Goal: Task Accomplishment & Management: Complete application form

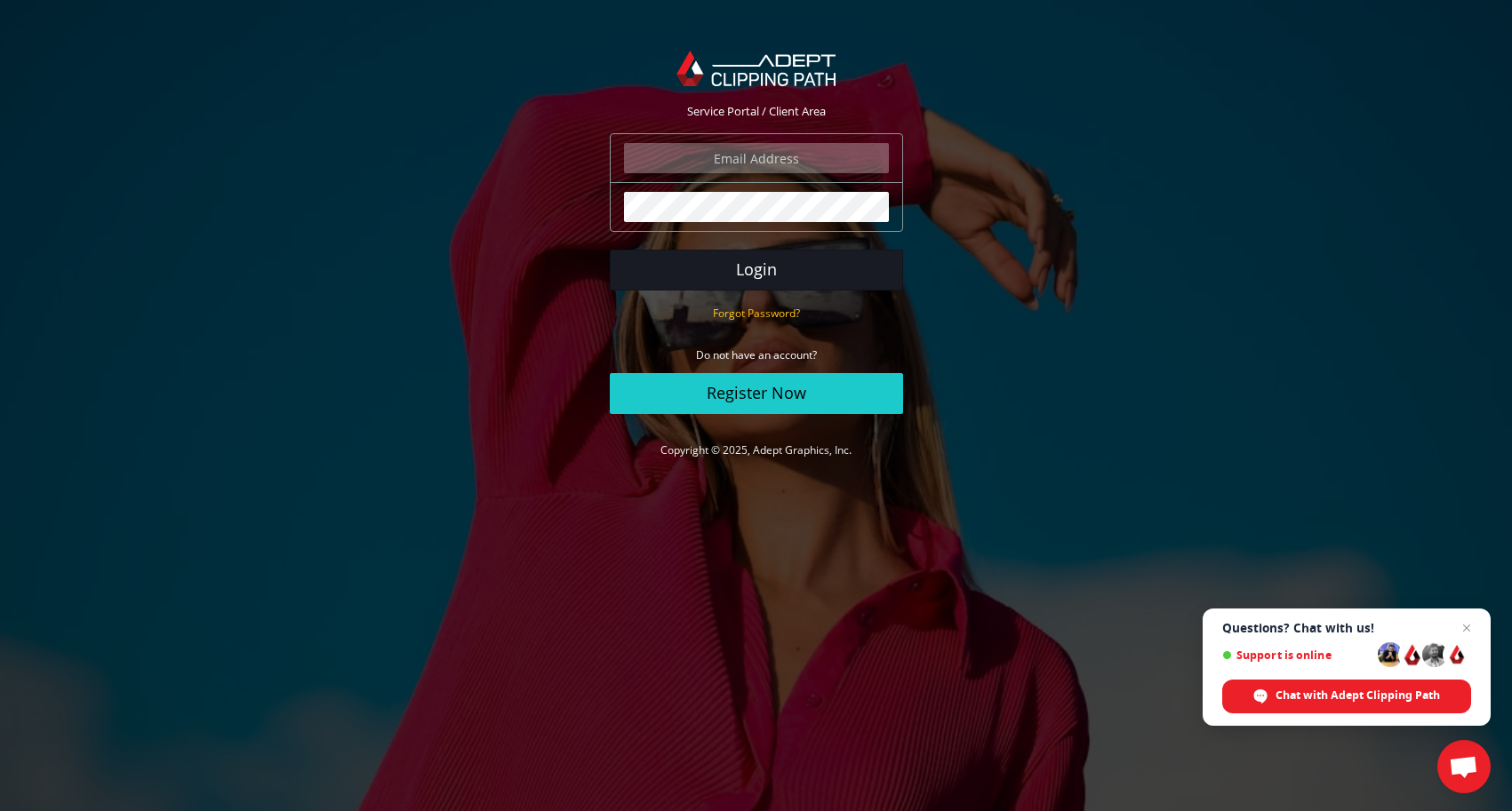
type input "grajewskifotograph@gmail.com"
click at [758, 269] on button "Login" at bounding box center [756, 270] width 293 height 41
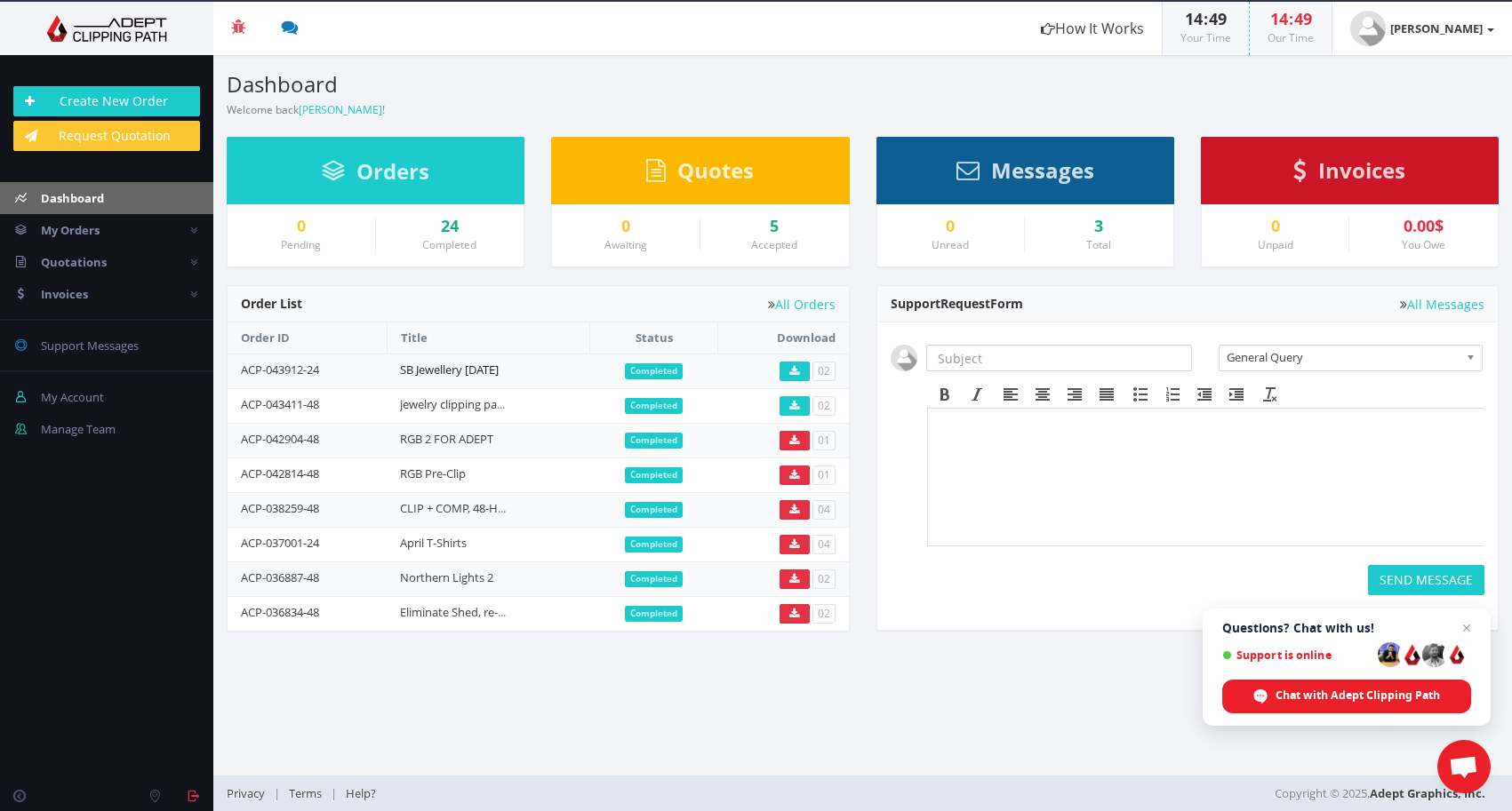
click at [454, 376] on link "SB Jewellery September 2025" at bounding box center [448, 369] width 99 height 16
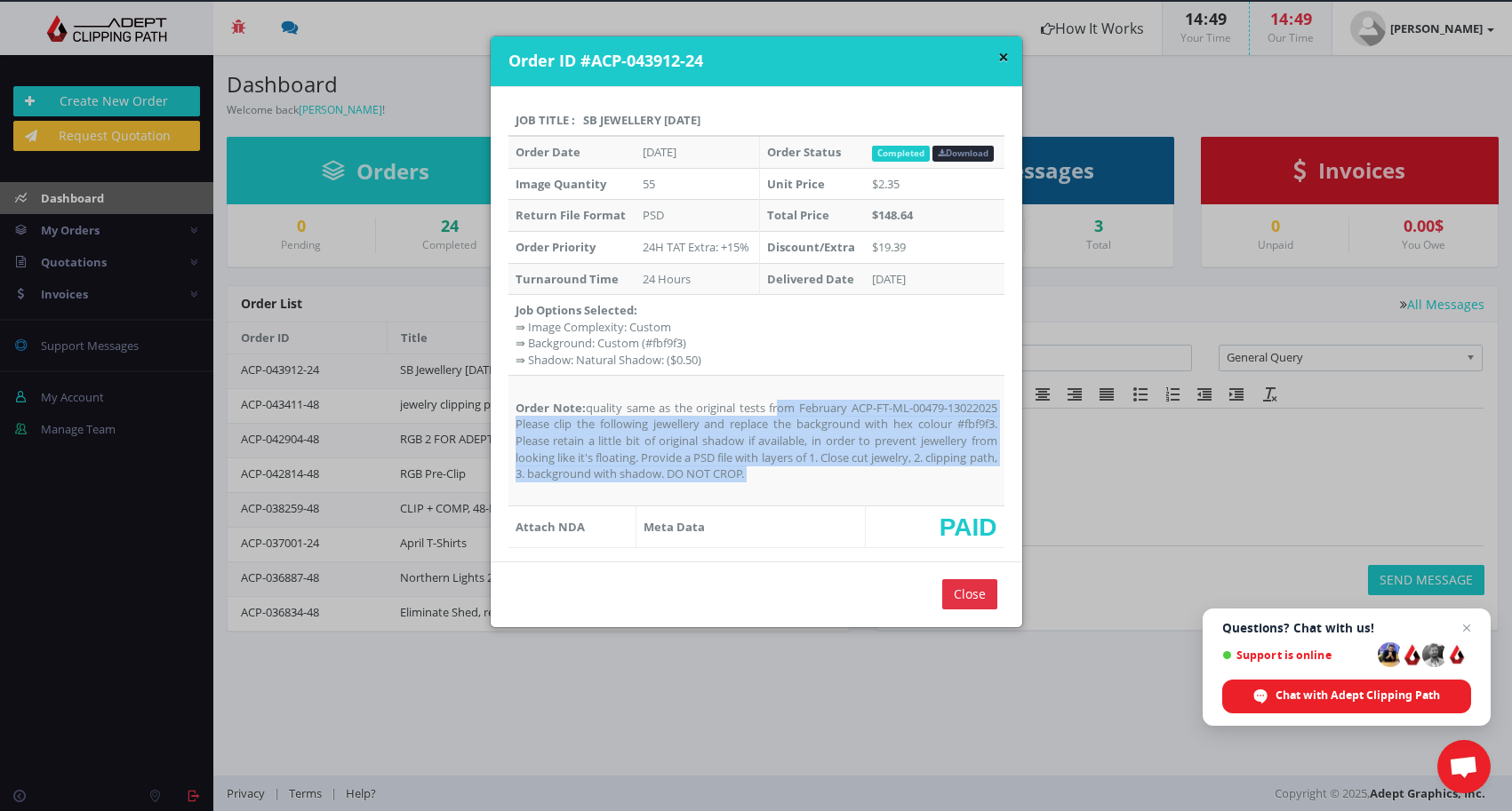
drag, startPoint x: 582, startPoint y: 410, endPoint x: 834, endPoint y: 495, distance: 265.9
click at [827, 495] on td "Order Note: quality same as the original tests from February ACP-FT-ML-00479-13…" at bounding box center [756, 441] width 496 height 131
copy td "quality same as the original tests from February ACP-FT-ML-00479-13022025 Pleas…"
click at [946, 592] on input "Close" at bounding box center [970, 594] width 55 height 30
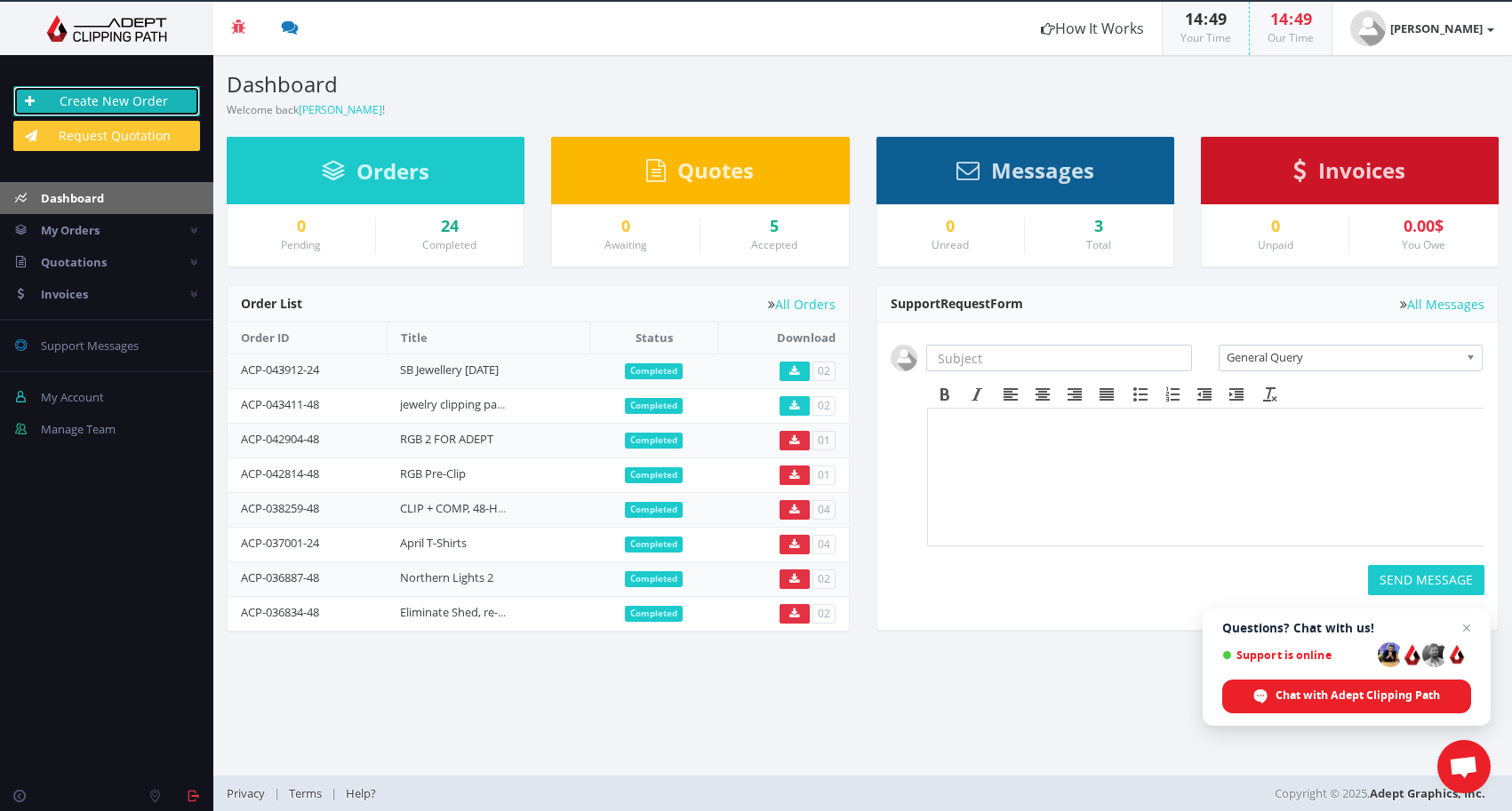
click at [94, 96] on link "Create New Order" at bounding box center [106, 101] width 186 height 30
click at [85, 98] on link "Create New Order" at bounding box center [106, 101] width 186 height 30
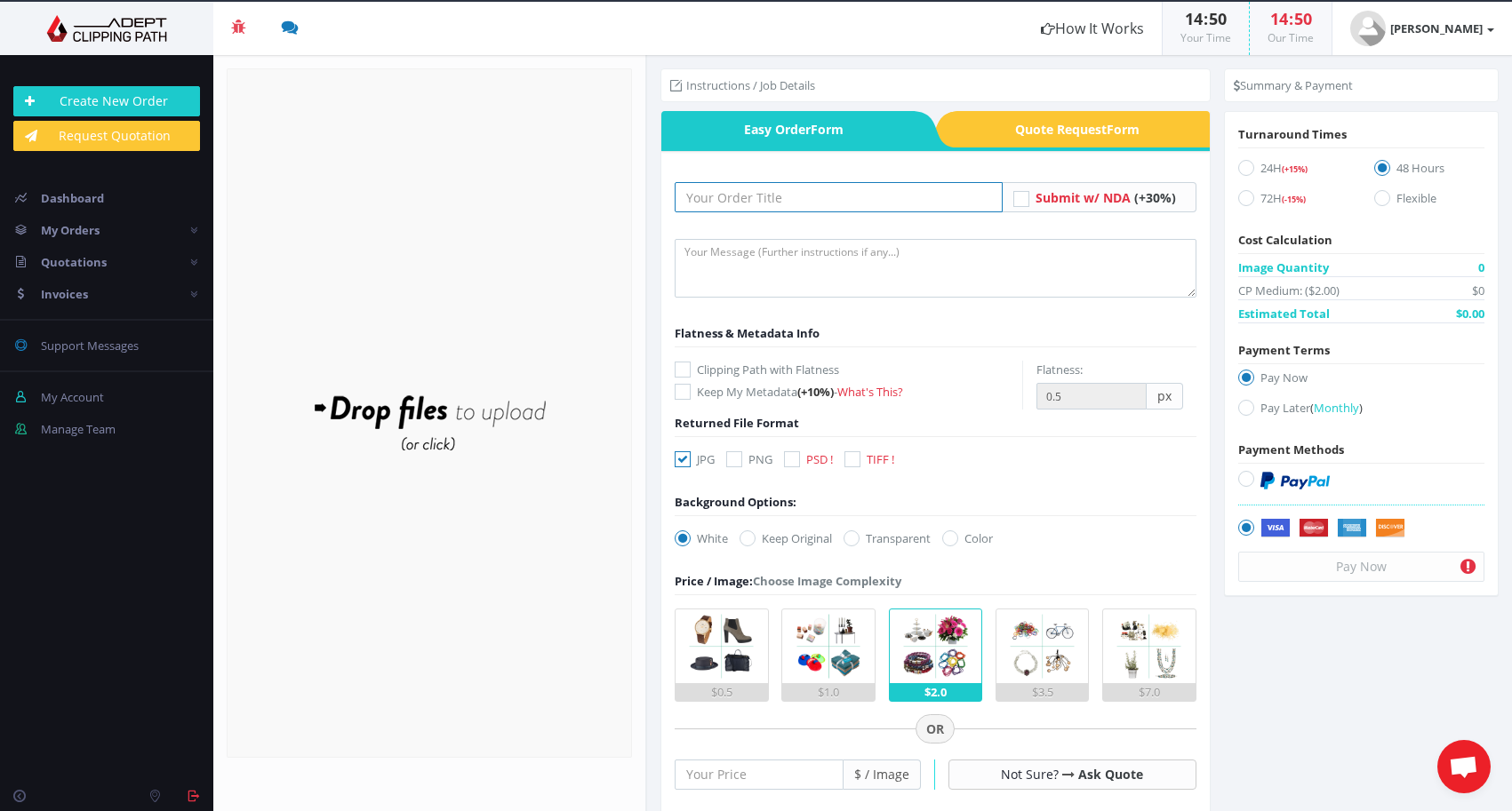
click at [696, 201] on input "text" at bounding box center [838, 197] width 327 height 30
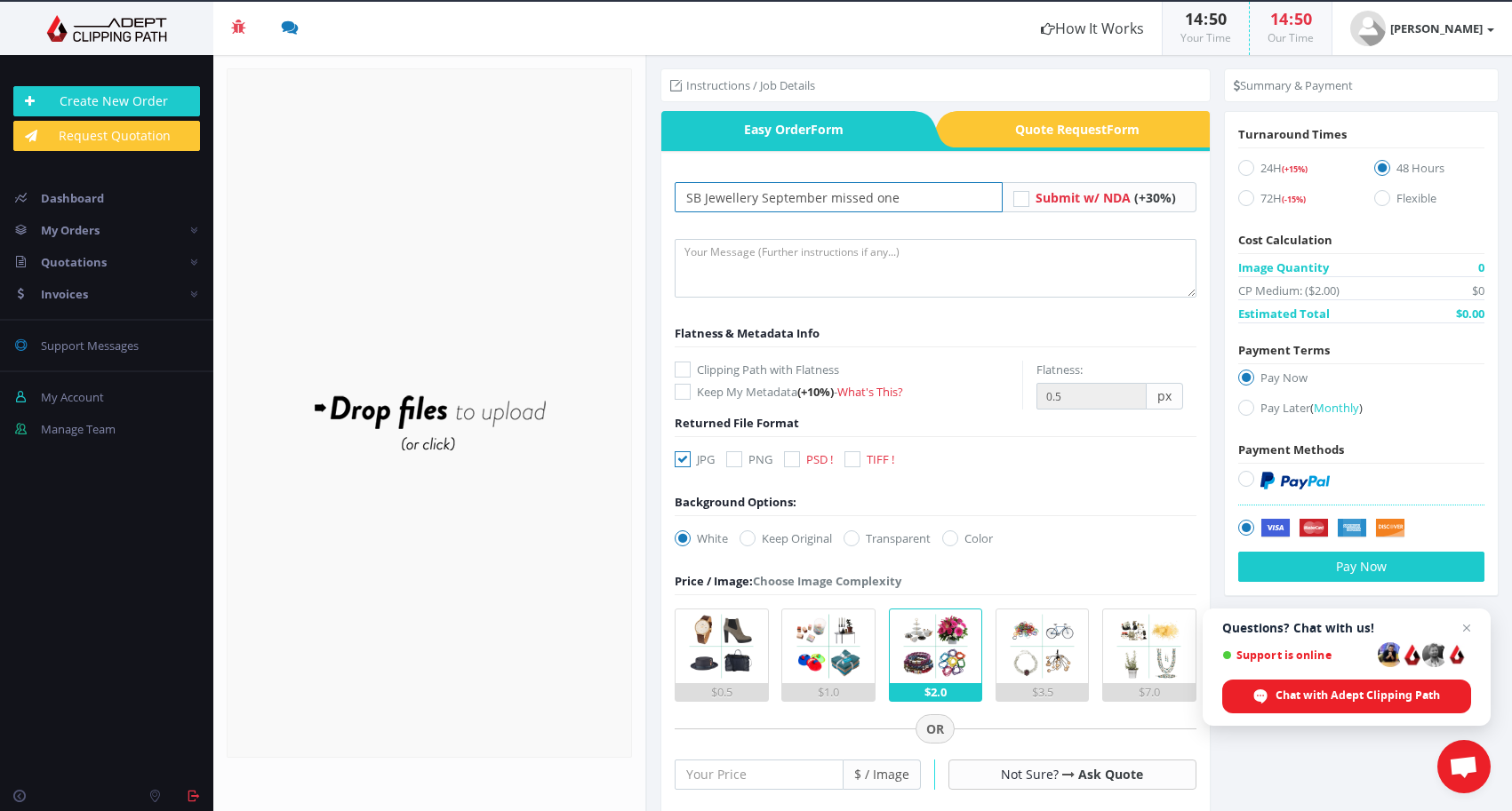
click at [827, 200] on input "SB Jewellery September missed one" at bounding box center [838, 197] width 327 height 30
drag, startPoint x: 900, startPoint y: 199, endPoint x: 975, endPoint y: 212, distance: 76.1
click at [905, 199] on input "SB Jewellery September (missed one" at bounding box center [838, 197] width 327 height 30
type input "SB Jewellery September (missed one)"
drag, startPoint x: 714, startPoint y: 260, endPoint x: 703, endPoint y: 266, distance: 12.5
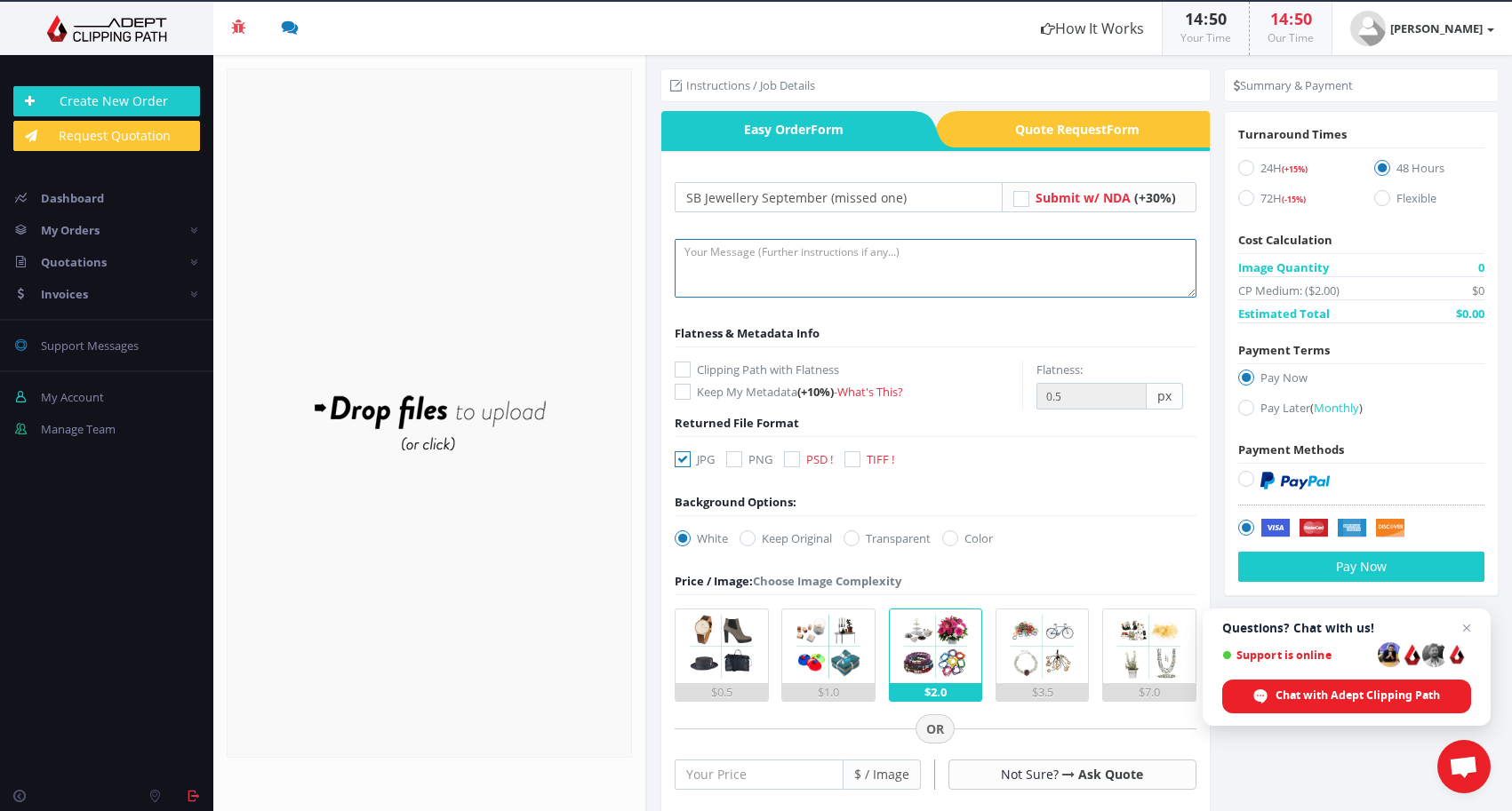
click at [716, 259] on textarea at bounding box center [935, 268] width 521 height 59
paste textarea "quality same as the original tests from February ACP-FT-ML-00479-13022025 Pleas…"
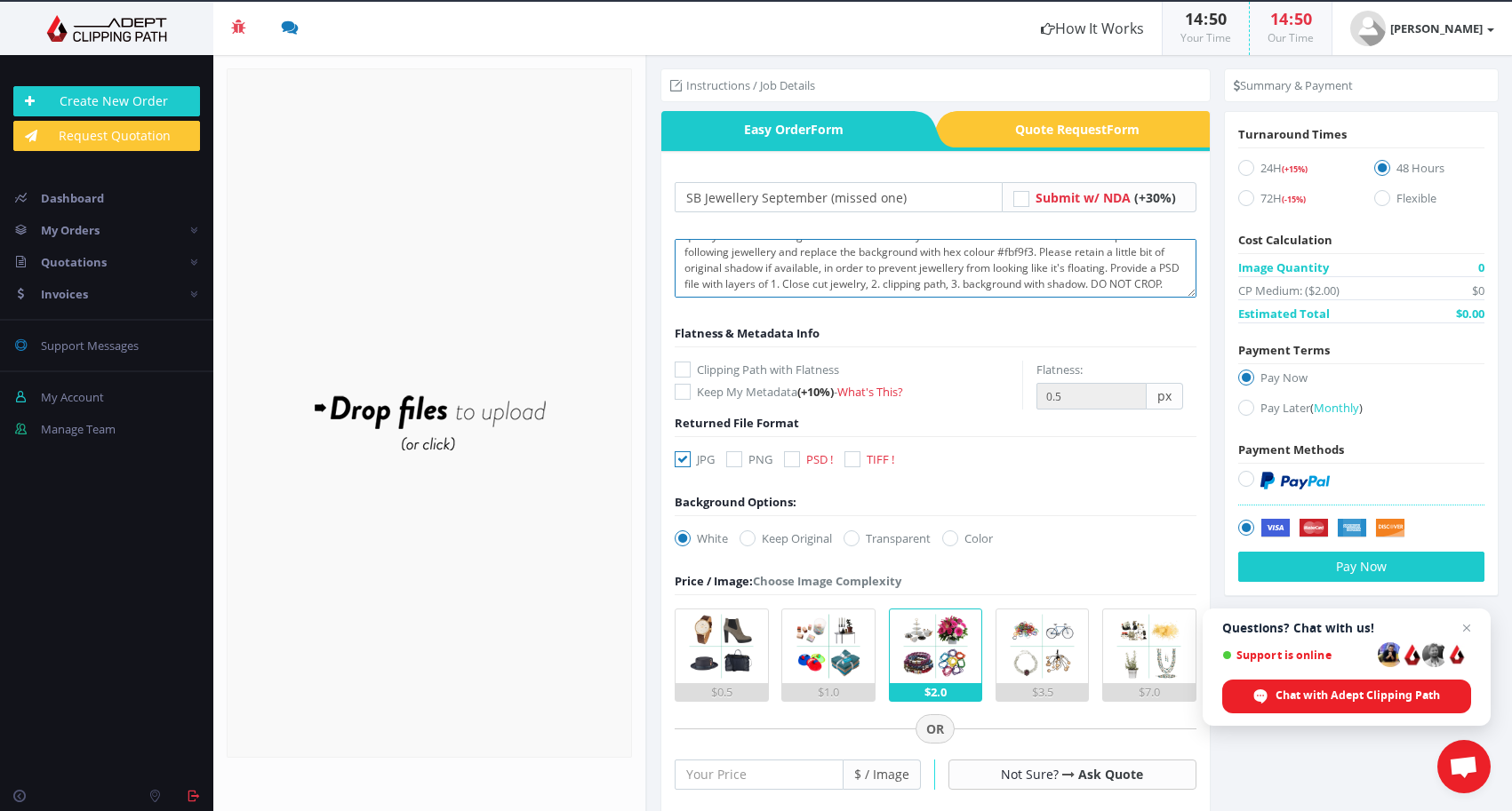
scroll to position [33, 0]
type textarea "quality same as the original tests from February ACP-FT-ML-00479-13022025 Pleas…"
click at [792, 464] on icon at bounding box center [792, 459] width 16 height 16
click at [792, 464] on input "PSD !" at bounding box center [793, 459] width 12 height 12
checkbox input "true"
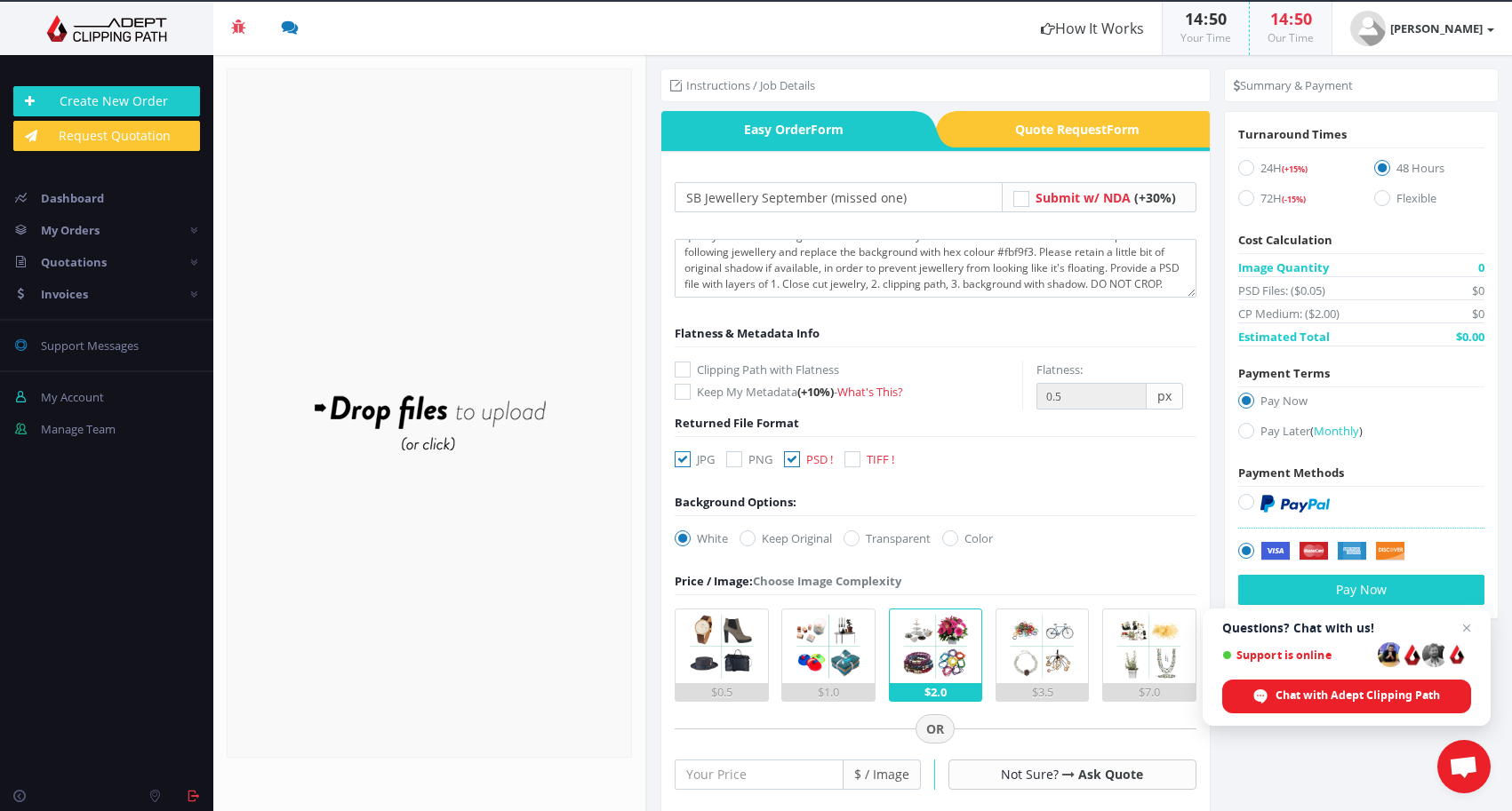
drag, startPoint x: 684, startPoint y: 463, endPoint x: 693, endPoint y: 465, distance: 9.2
click at [685, 463] on icon at bounding box center [682, 459] width 16 height 16
click at [685, 463] on input "JPG" at bounding box center [685, 459] width 12 height 12
checkbox input "false"
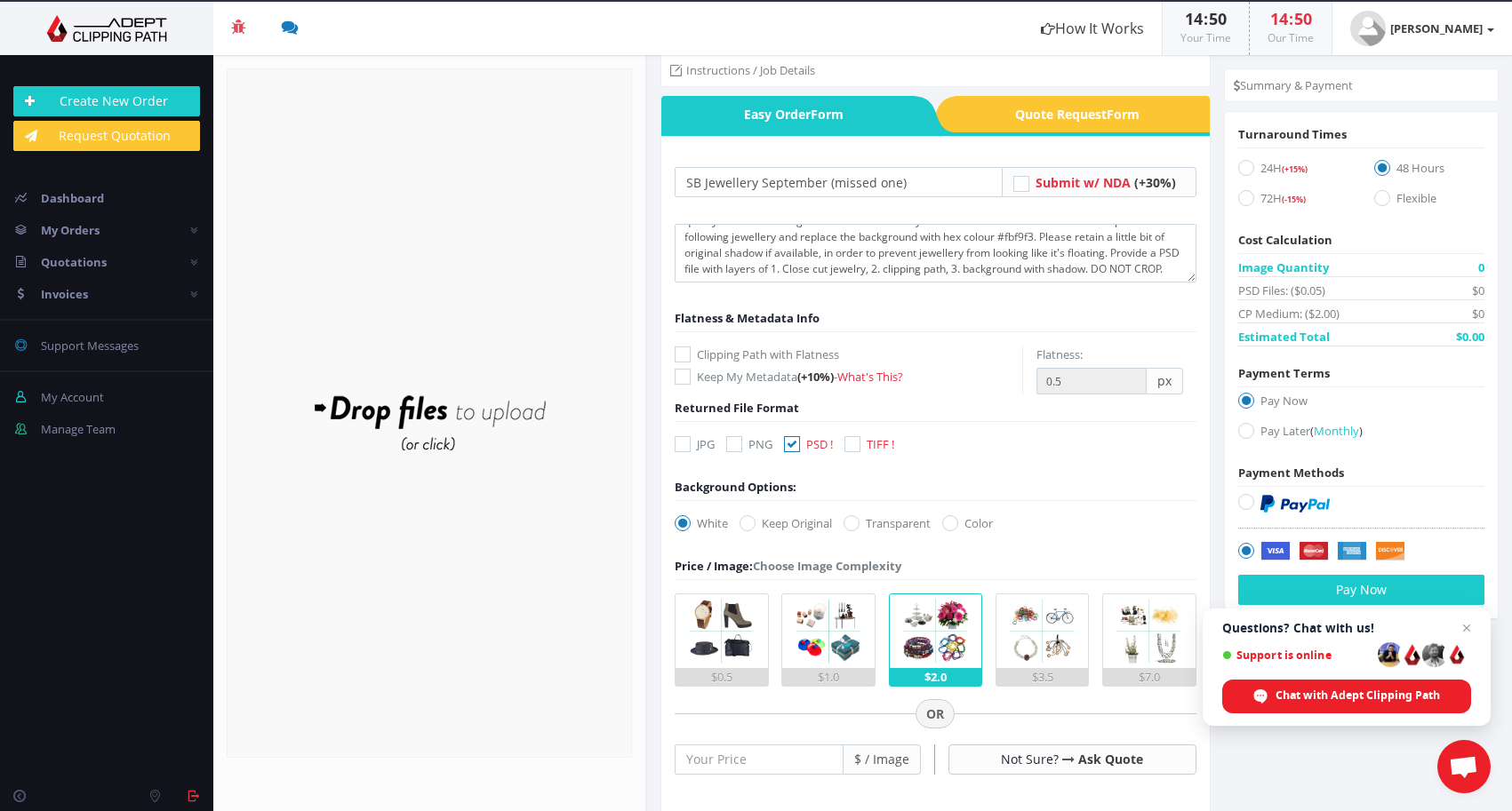
scroll to position [18, 0]
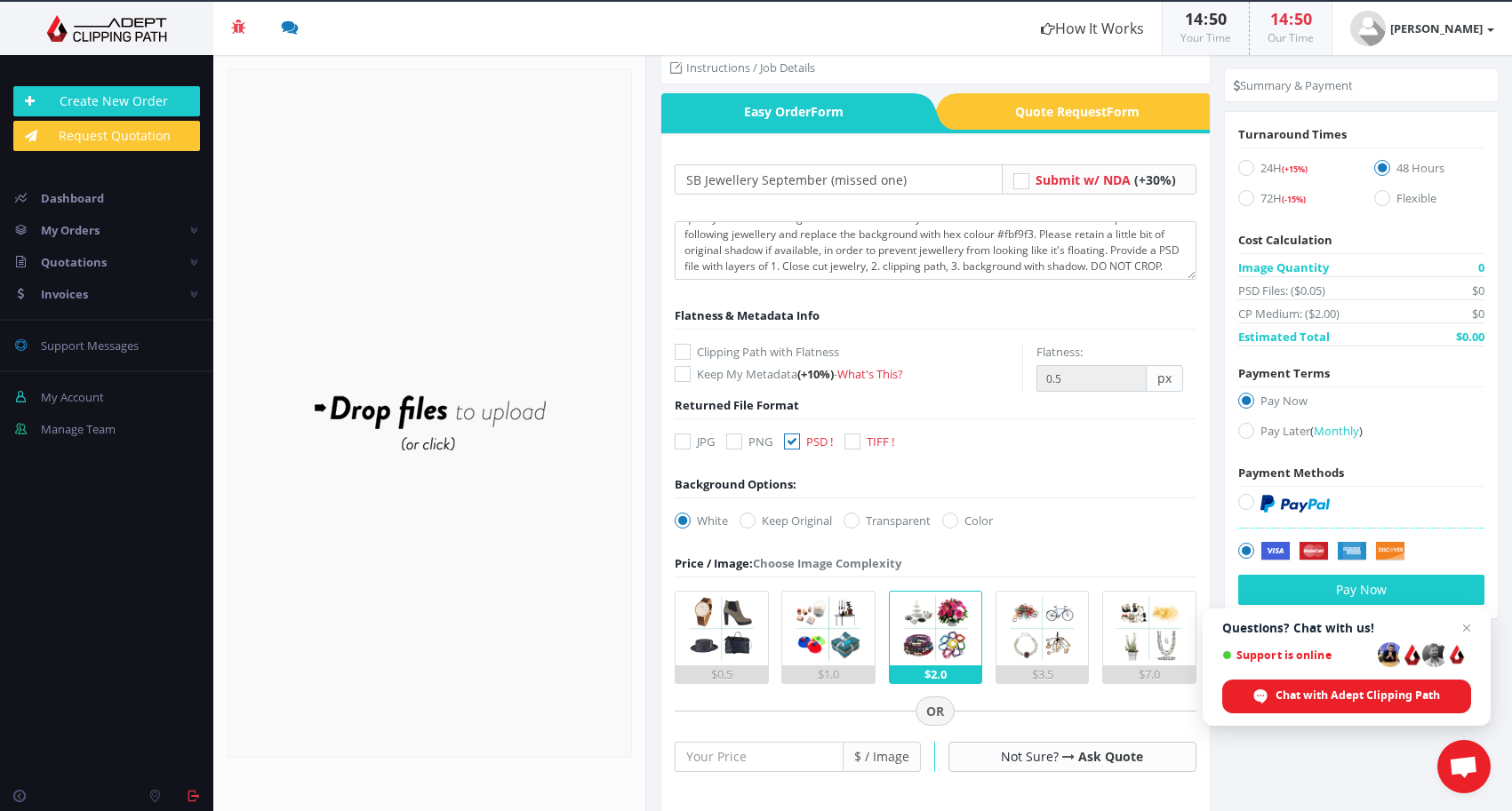
click at [684, 351] on icon at bounding box center [682, 352] width 16 height 16
click at [684, 351] on input "Clipping Path with Flatness" at bounding box center [685, 352] width 12 height 12
checkbox input "true"
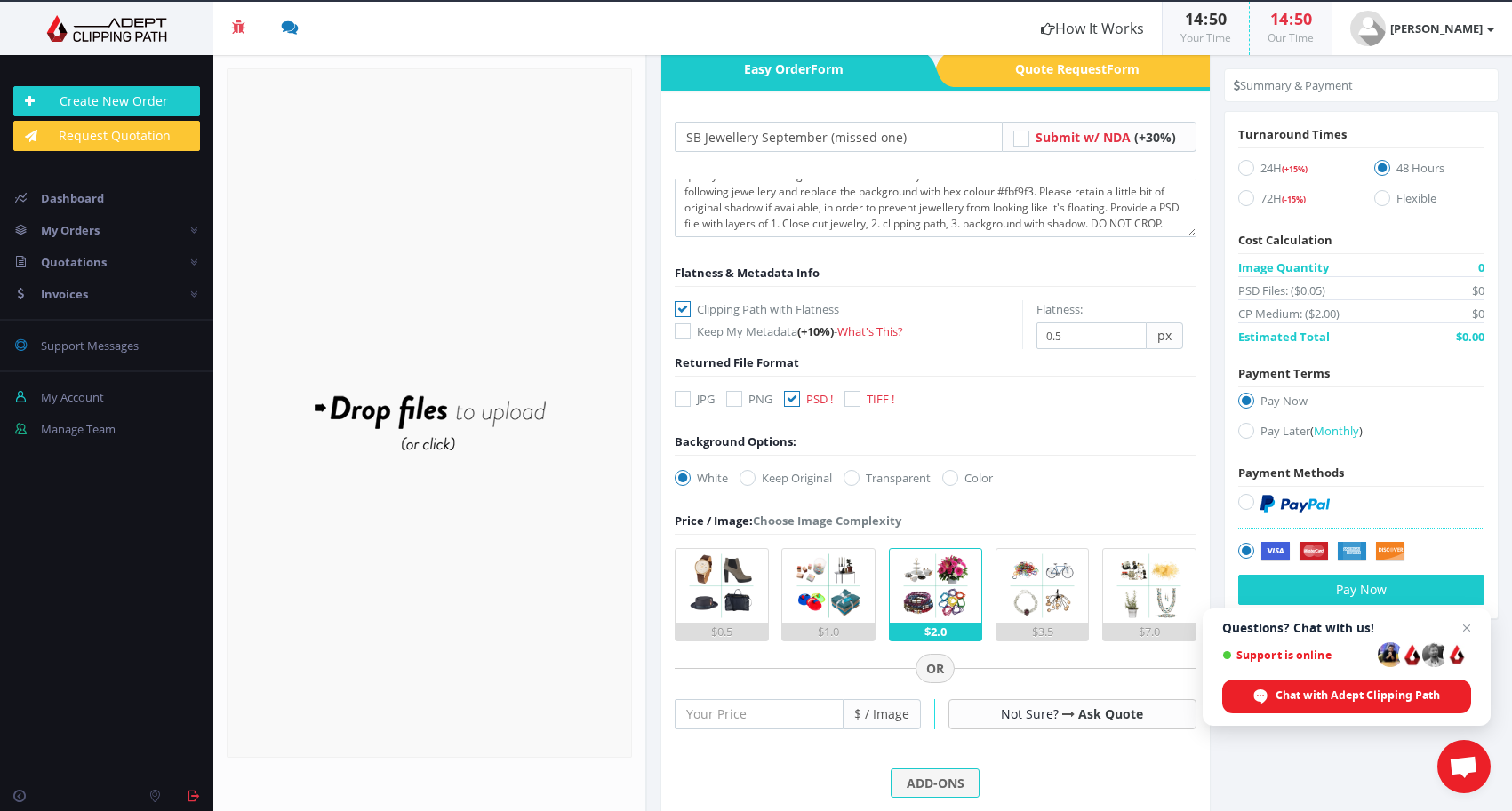
scroll to position [71, 0]
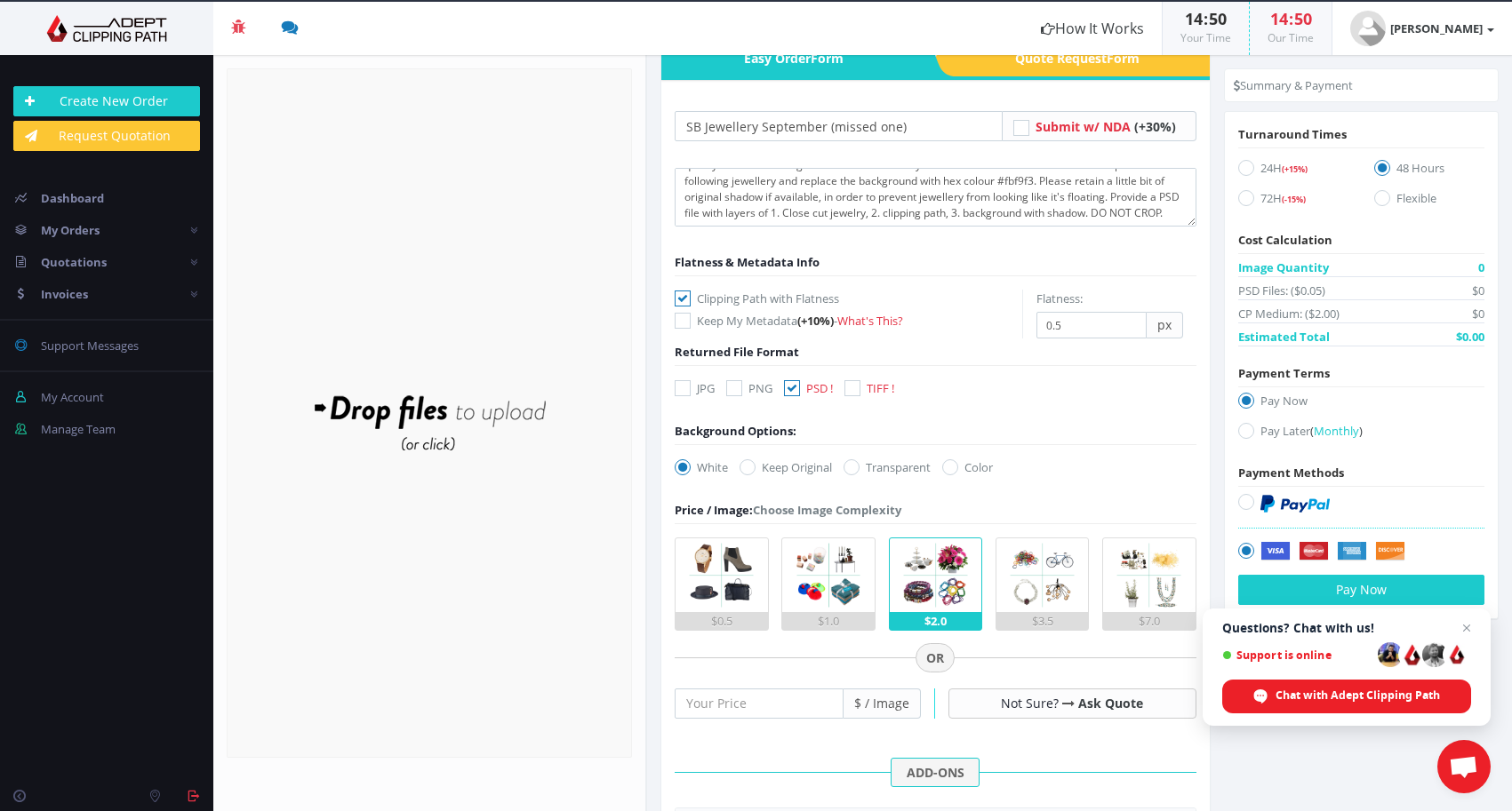
click at [948, 466] on icon at bounding box center [949, 467] width 16 height 16
click at [948, 466] on input "Color" at bounding box center [952, 468] width 12 height 12
radio input "true"
click at [997, 470] on input "#00aabb" at bounding box center [983, 467] width 65 height 26
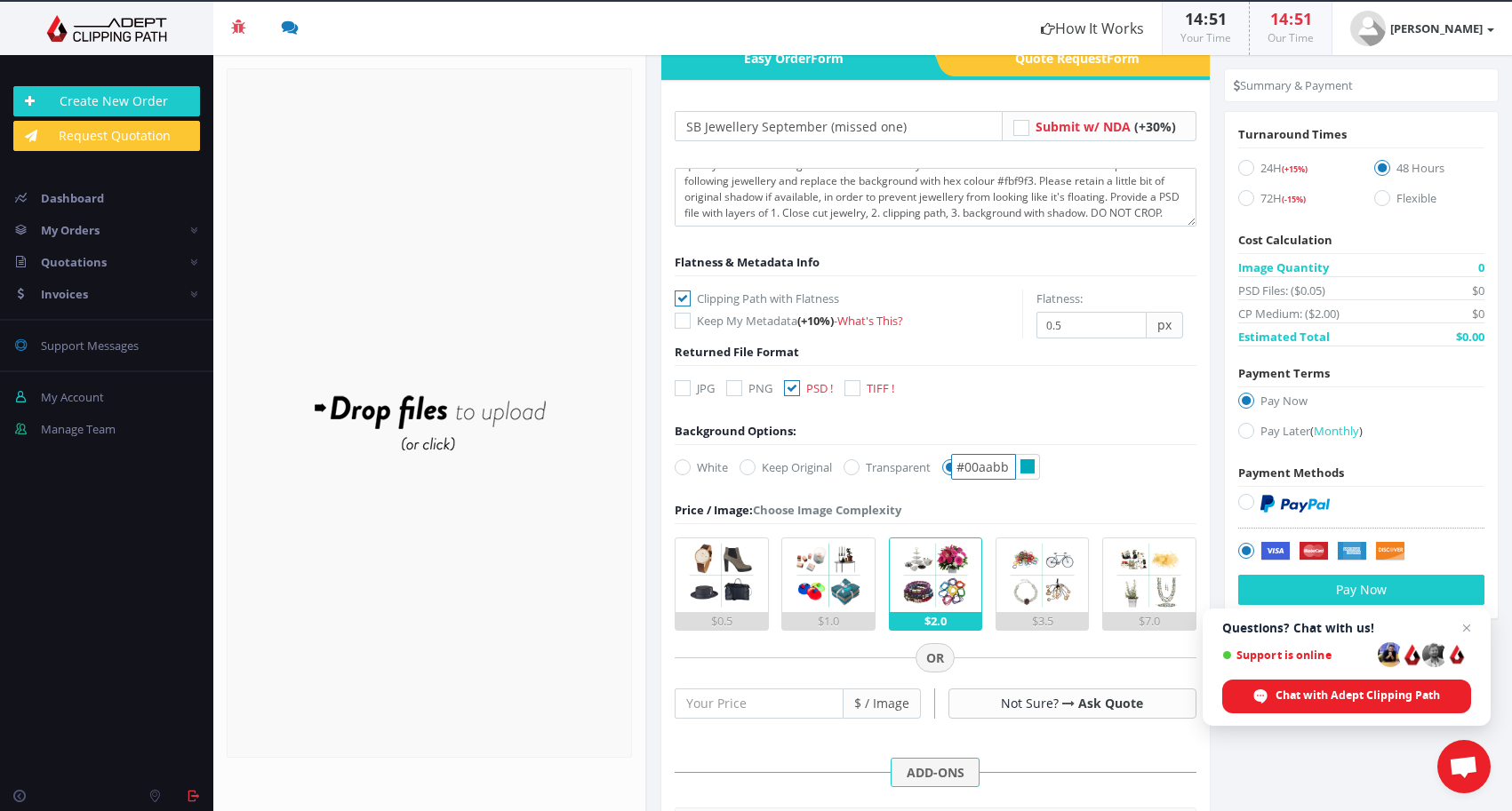
paste input "fbf9f3"
type input "#fbf9f3"
click at [937, 399] on form "SB Jewellery September (missed one) Submit w/ NDA (+30%) Keep My Metadata" at bounding box center [935, 639] width 521 height 1057
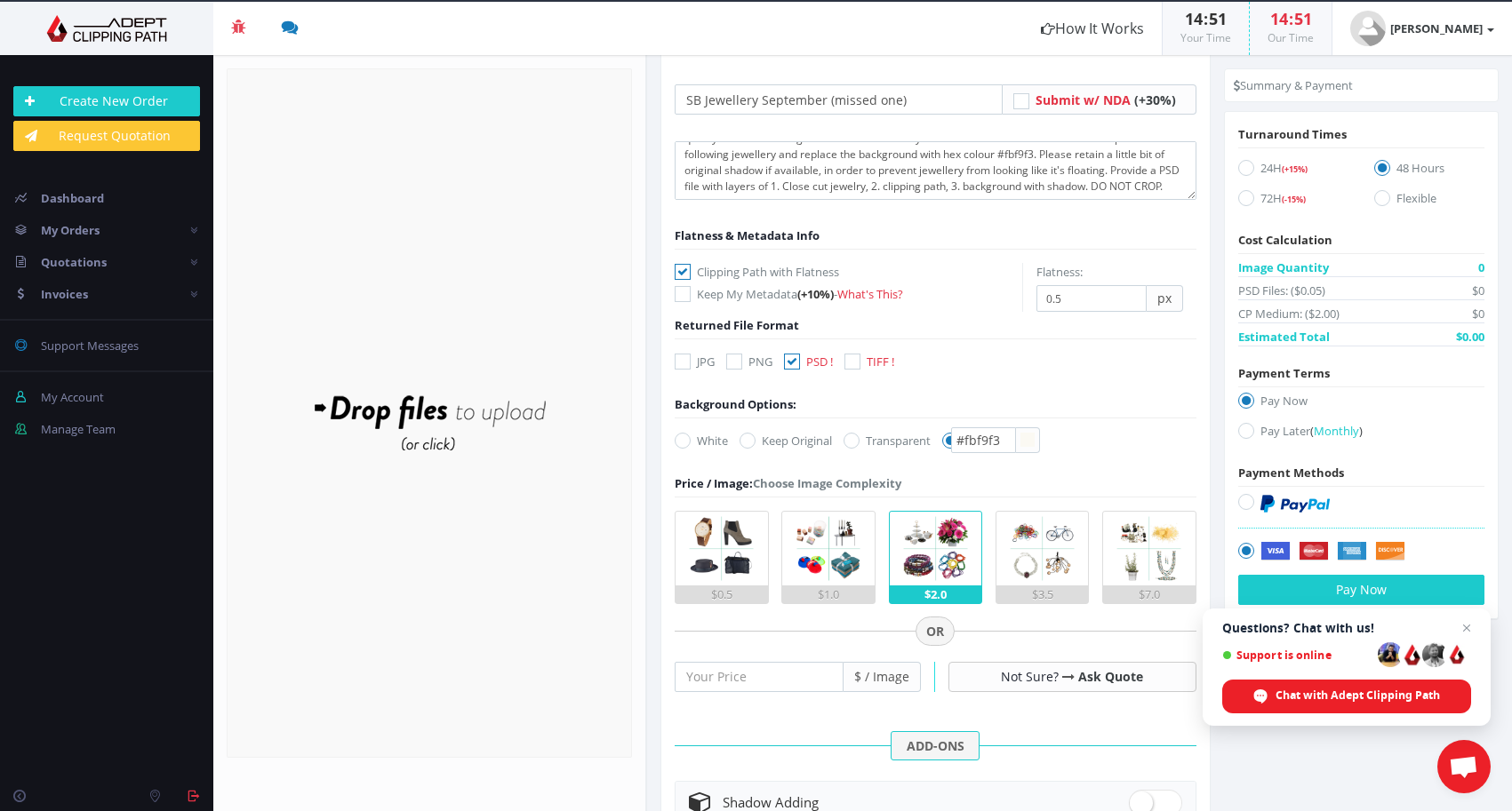
scroll to position [80, 0]
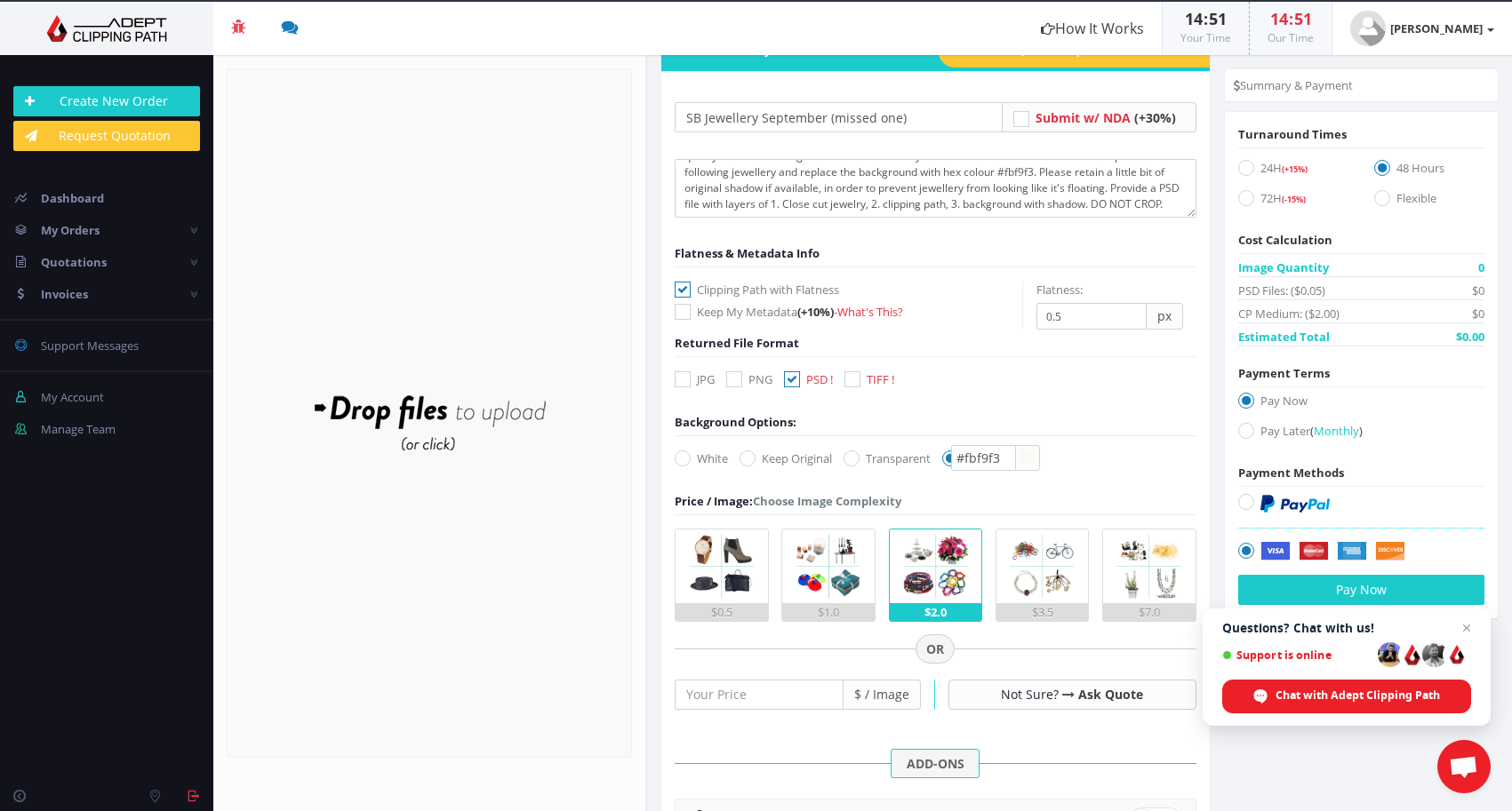
click at [1244, 167] on icon at bounding box center [1245, 167] width 16 height 16
click at [1244, 167] on input "24H (+15%)" at bounding box center [1248, 168] width 12 height 12
radio input "true"
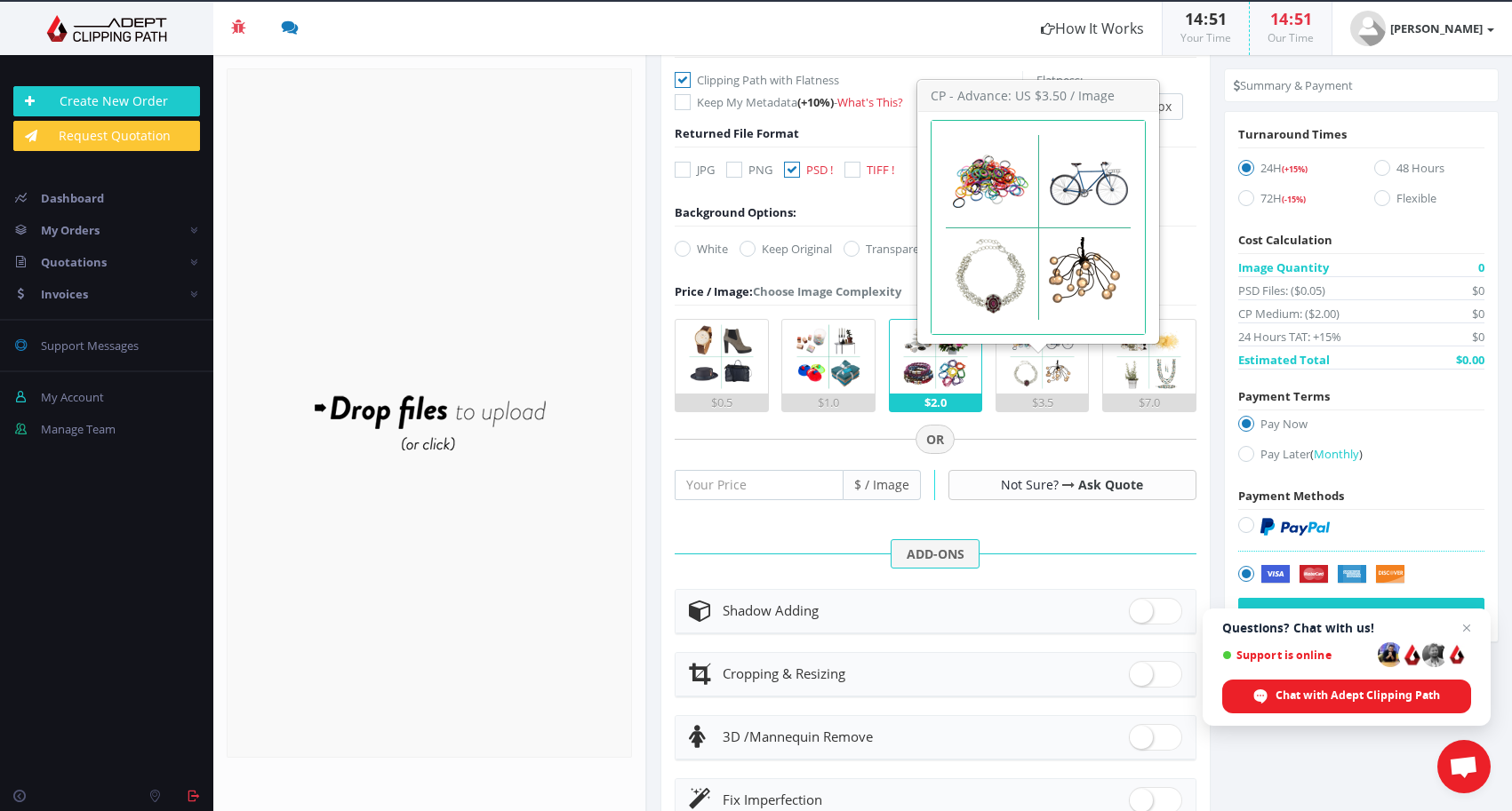
scroll to position [291, 0]
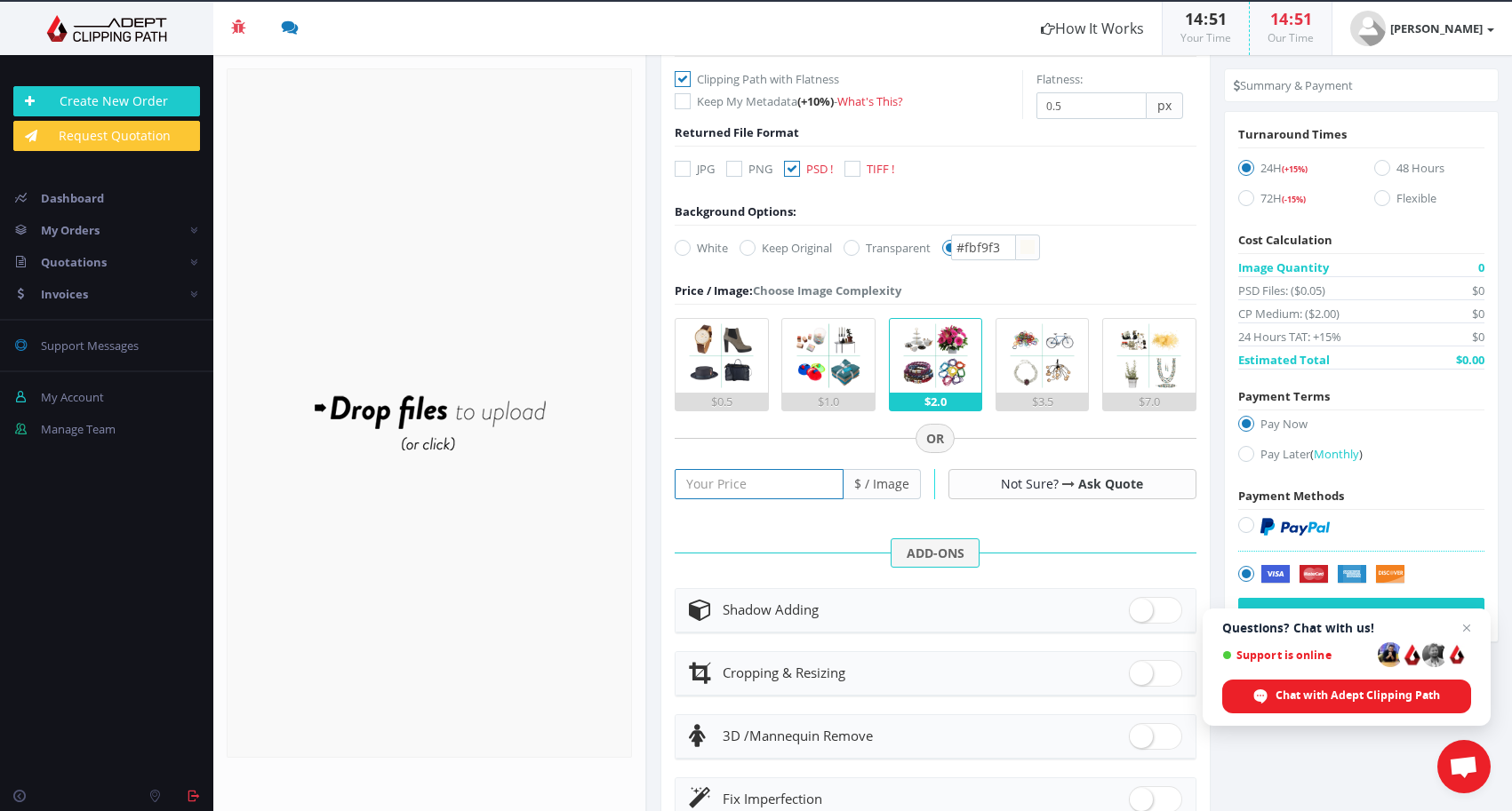
click at [750, 477] on input "number" at bounding box center [758, 484] width 169 height 30
type input "2"
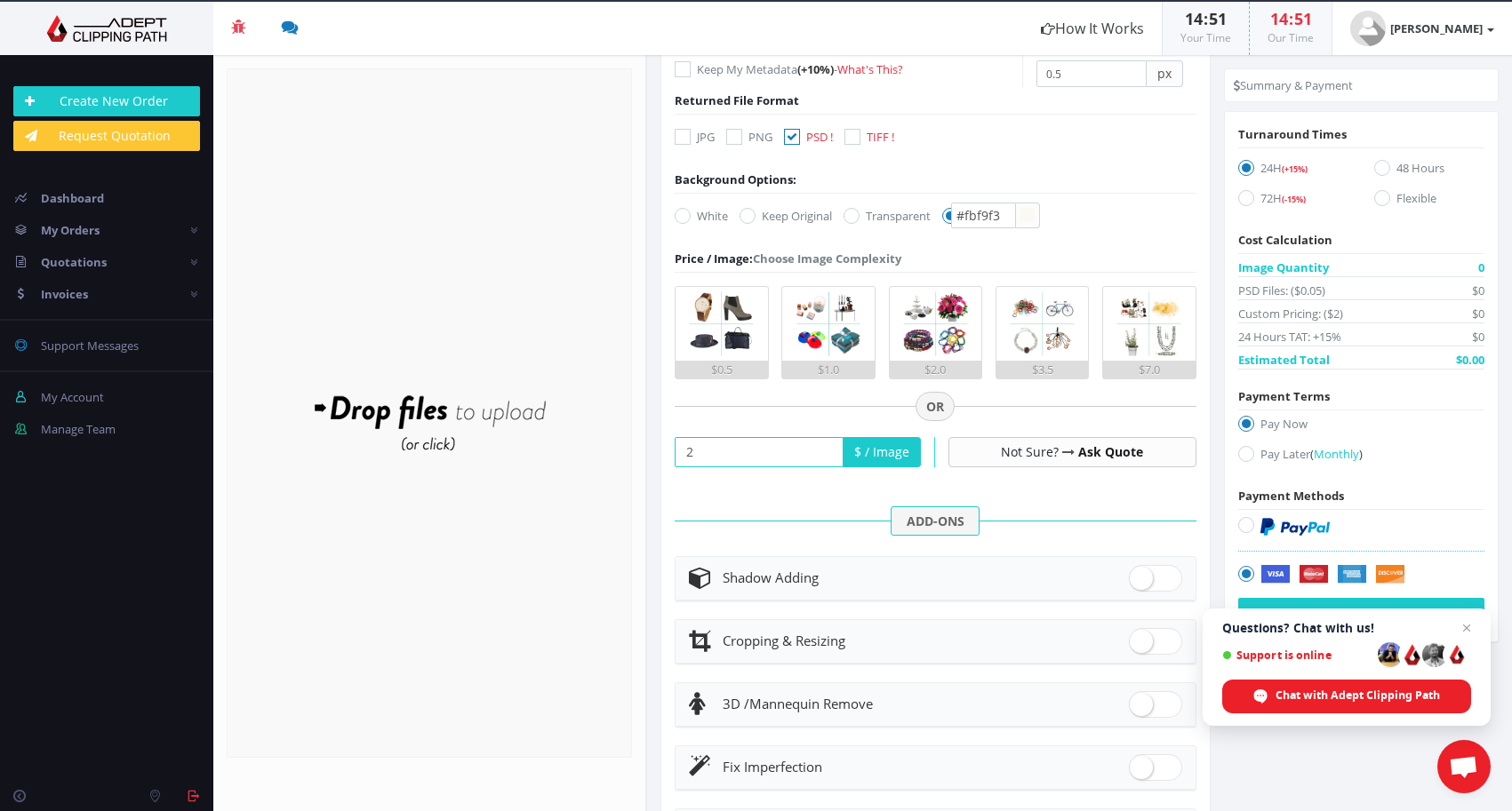
scroll to position [328, 0]
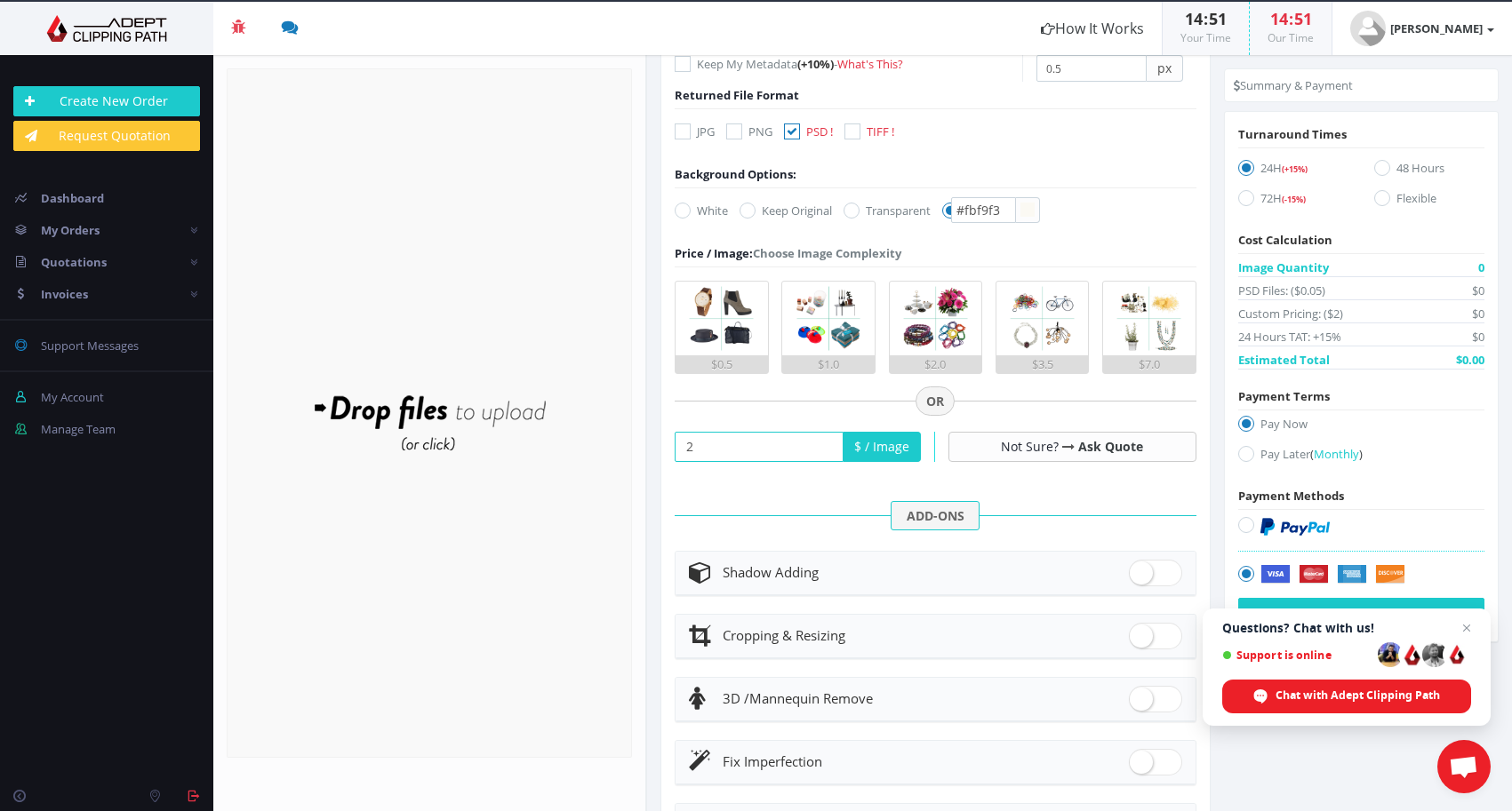
click at [1142, 575] on span at bounding box center [1155, 573] width 54 height 27
click at [1140, 575] on input "checkbox" at bounding box center [1134, 569] width 12 height 12
checkbox input "true"
radio input "true"
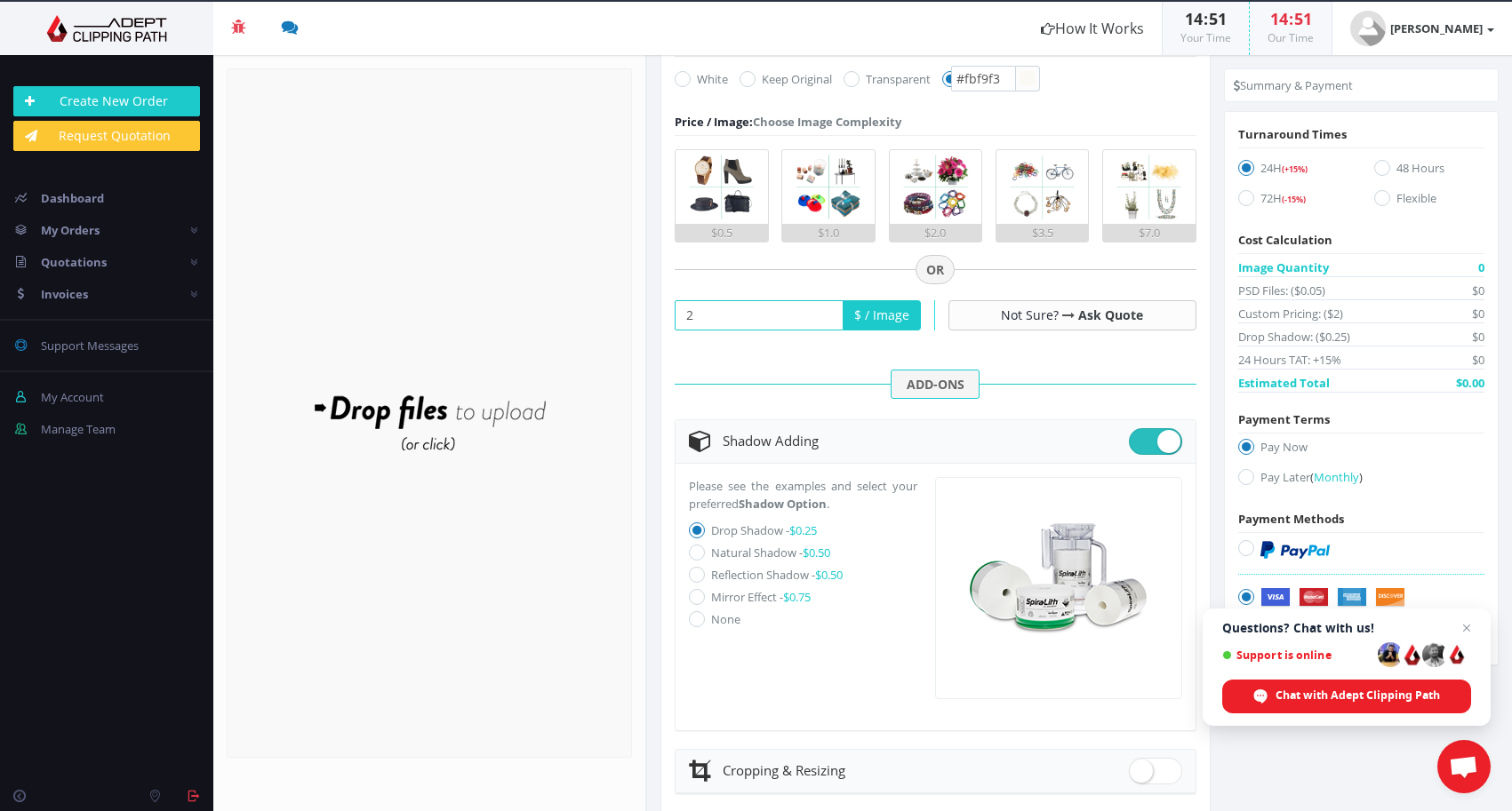
scroll to position [462, 0]
click at [696, 549] on icon at bounding box center [696, 550] width 16 height 16
click at [696, 549] on input "Natural Shadow - $0.50" at bounding box center [698, 550] width 12 height 12
radio input "true"
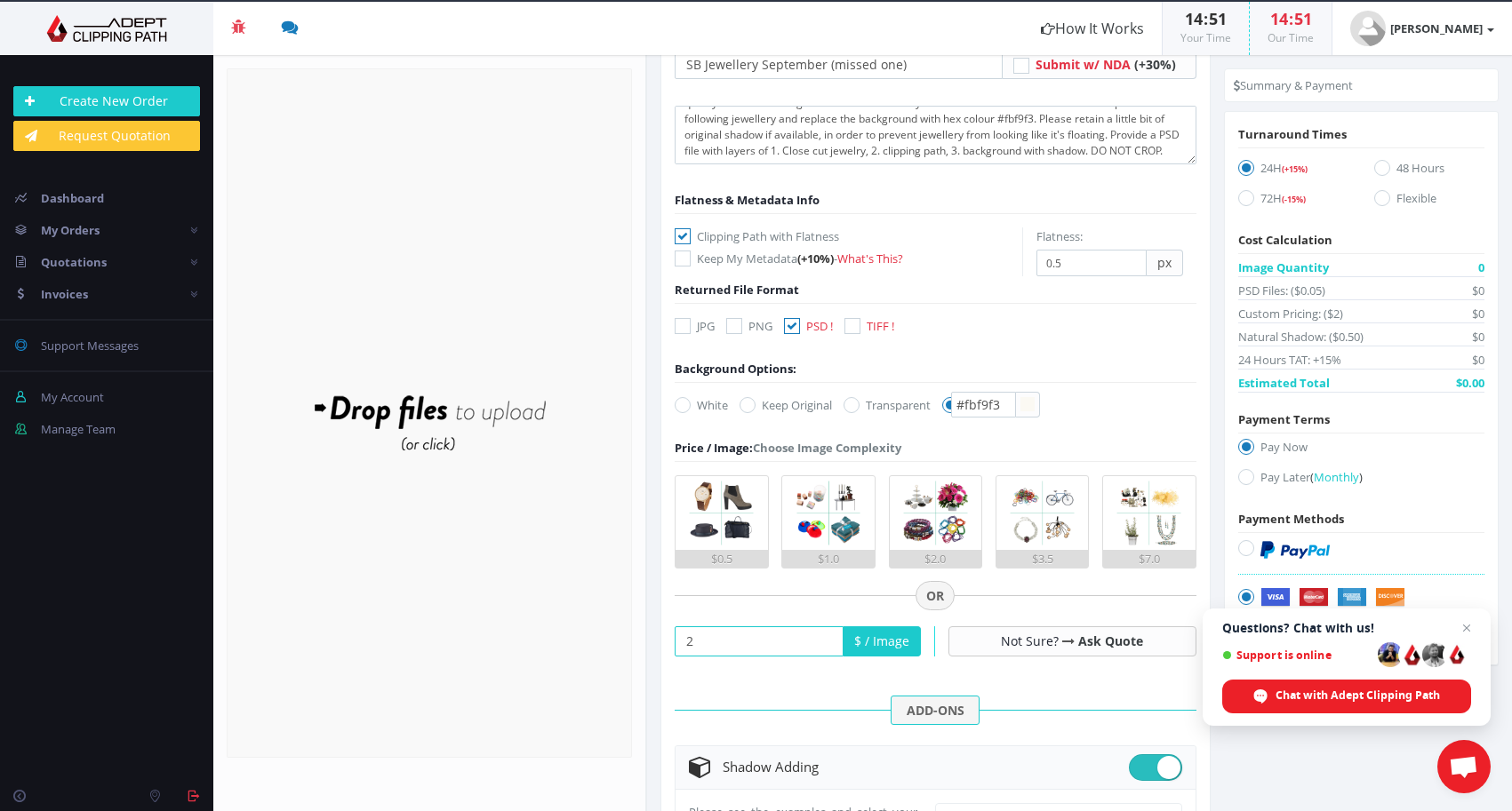
scroll to position [125, 0]
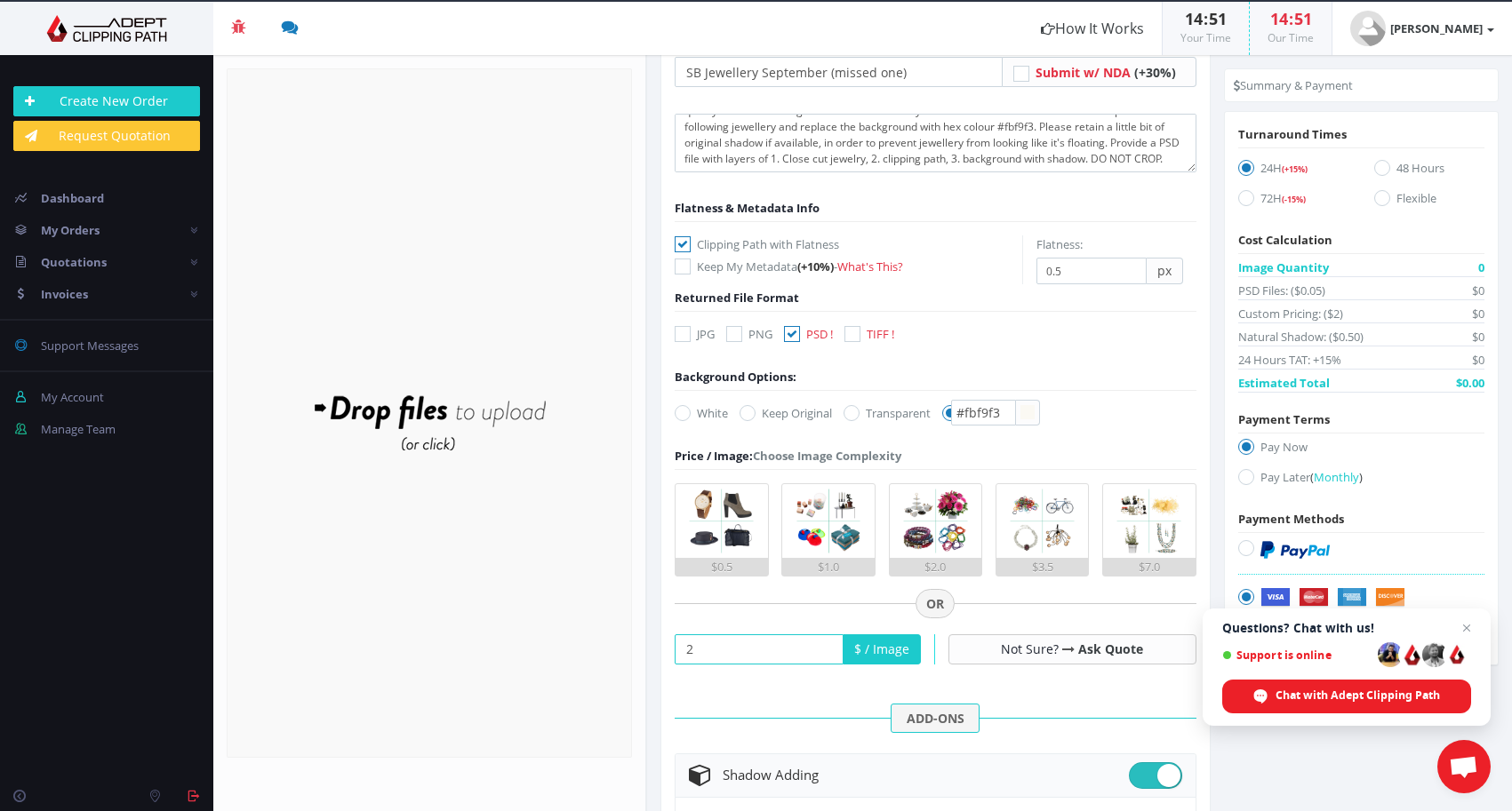
click at [1140, 464] on form "SB Jewellery September (missed one) Submit w/ NDA (+30%) Keep My Metadata" at bounding box center [935, 719] width 521 height 1324
click at [1116, 431] on form "SB Jewellery September (missed one) Submit w/ NDA (+30%) Keep My Metadata" at bounding box center [935, 719] width 521 height 1324
click at [795, 332] on icon at bounding box center [792, 333] width 16 height 16
click at [795, 332] on input "PSD !" at bounding box center [793, 333] width 12 height 12
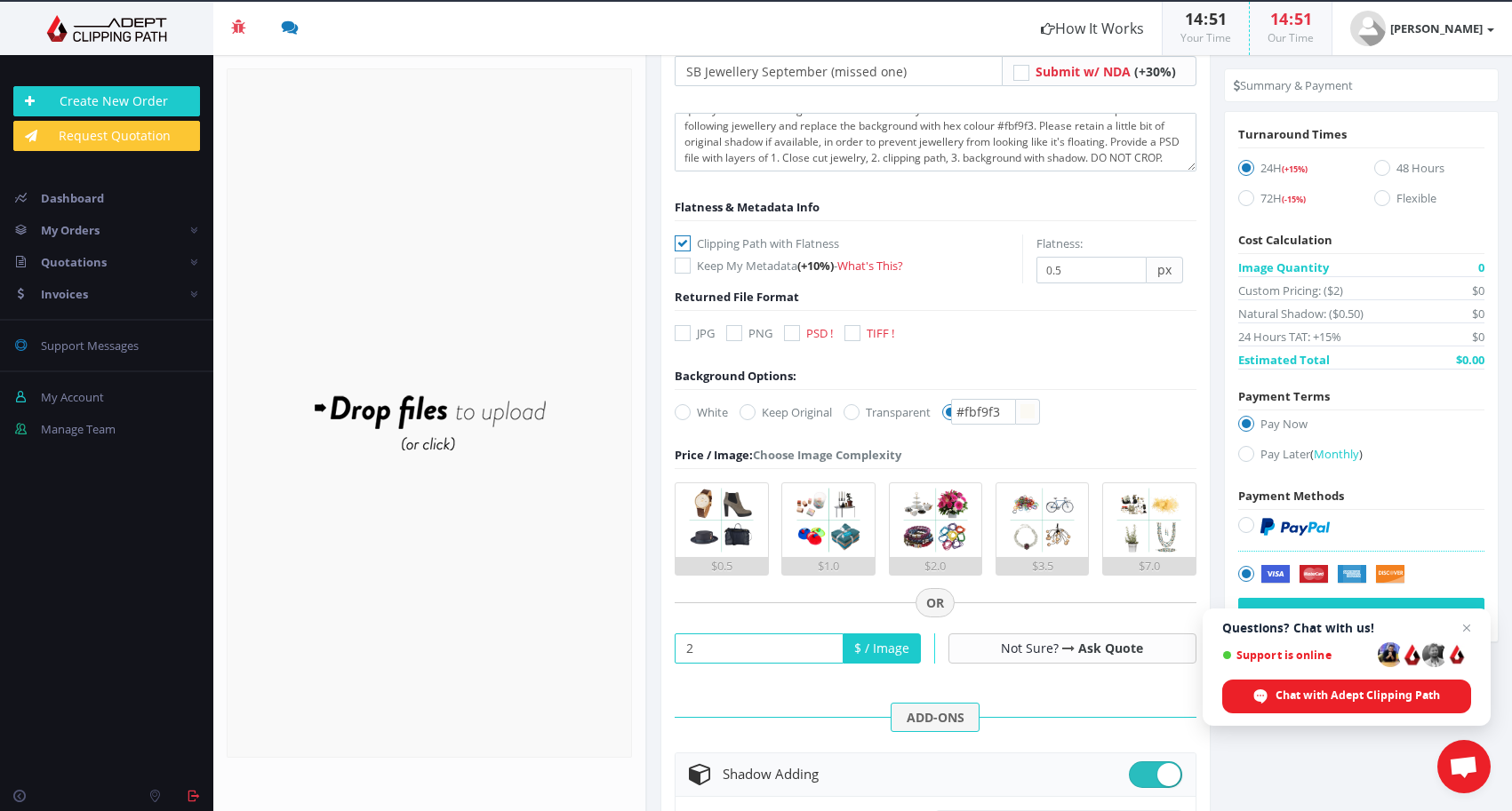
click at [795, 332] on icon at bounding box center [792, 333] width 16 height 16
click at [795, 332] on input "PSD !" at bounding box center [793, 333] width 12 height 12
checkbox input "true"
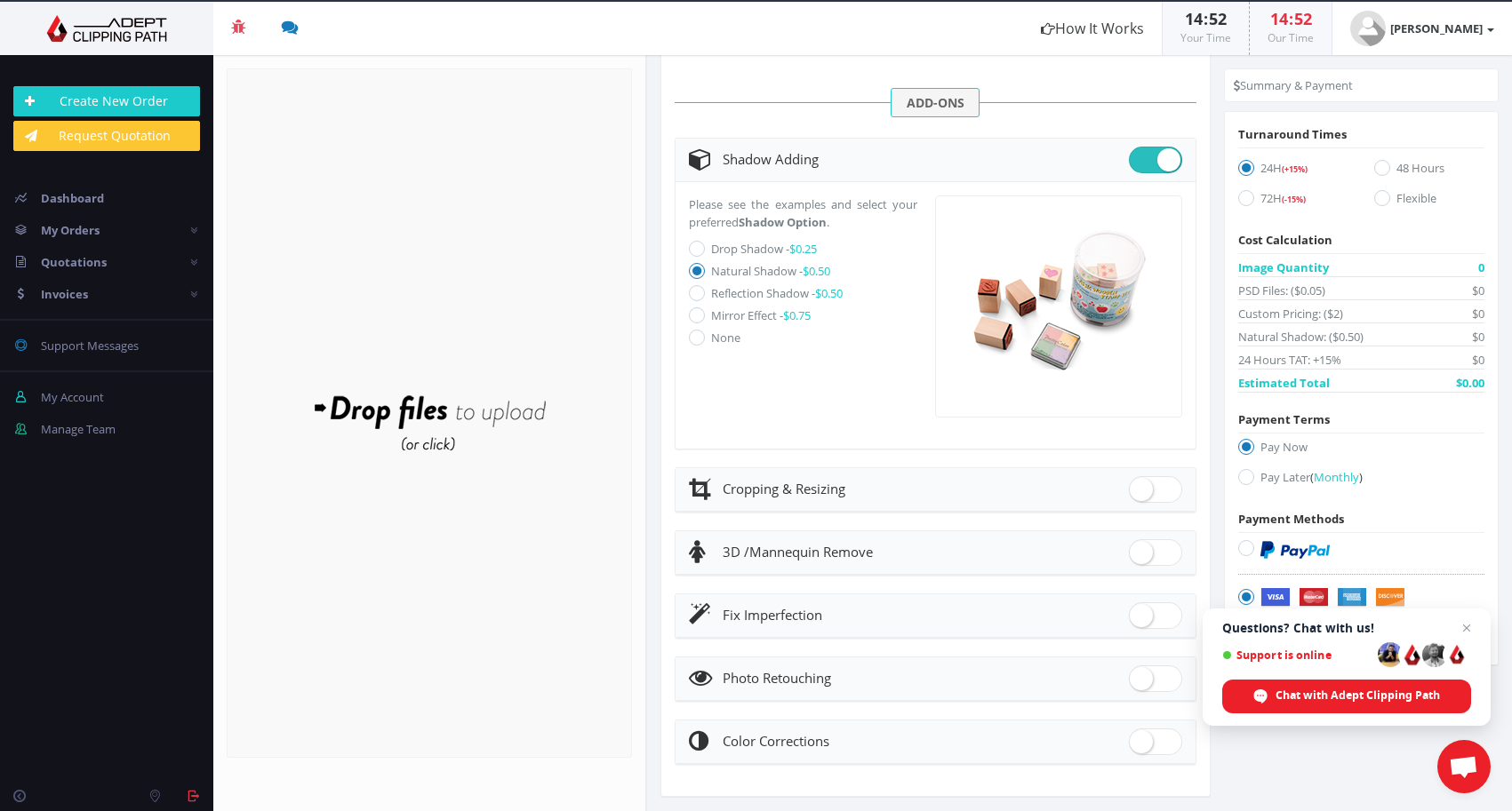
scroll to position [760, 0]
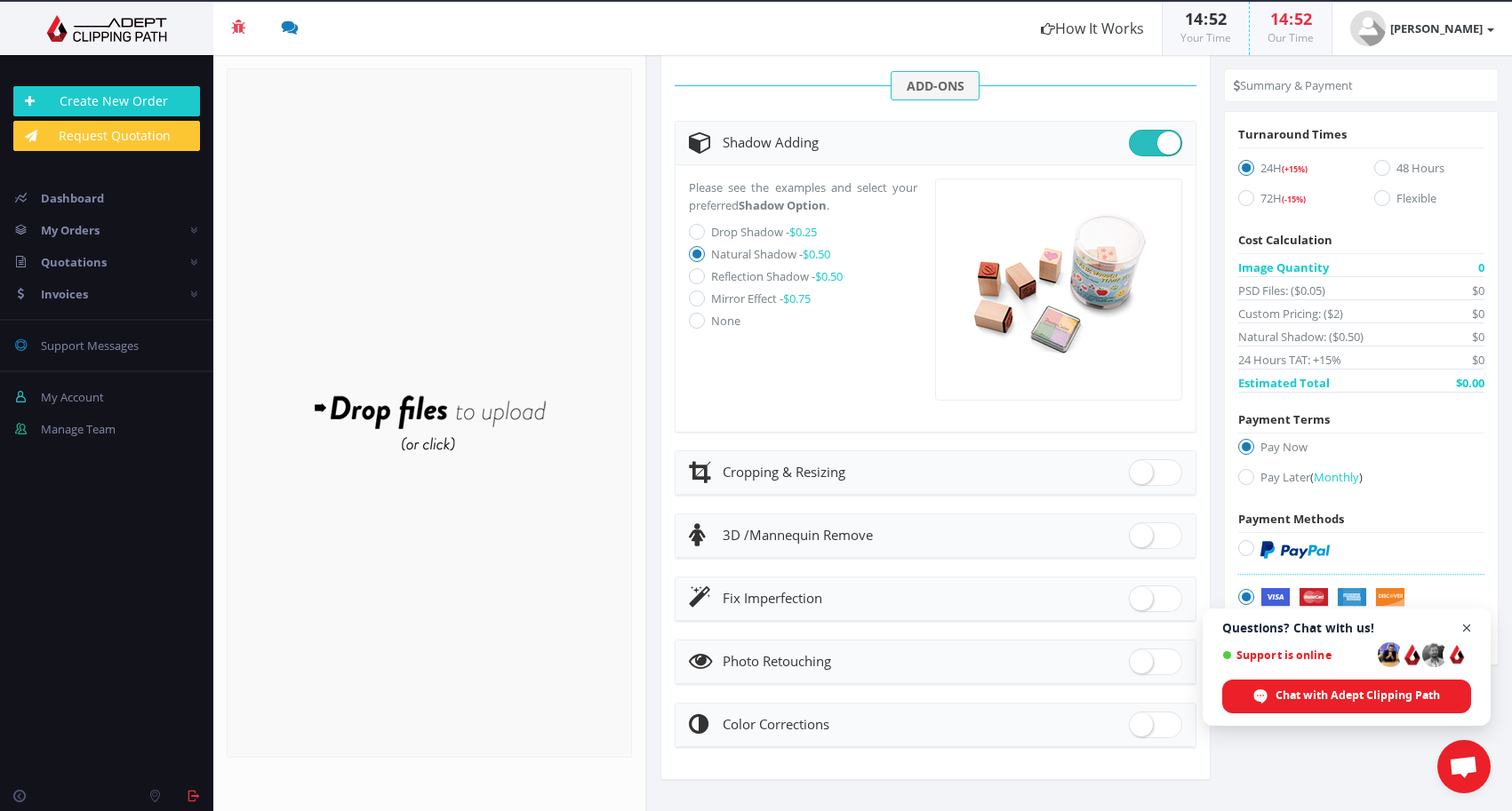
click at [1469, 629] on span "Close chat" at bounding box center [1467, 628] width 22 height 22
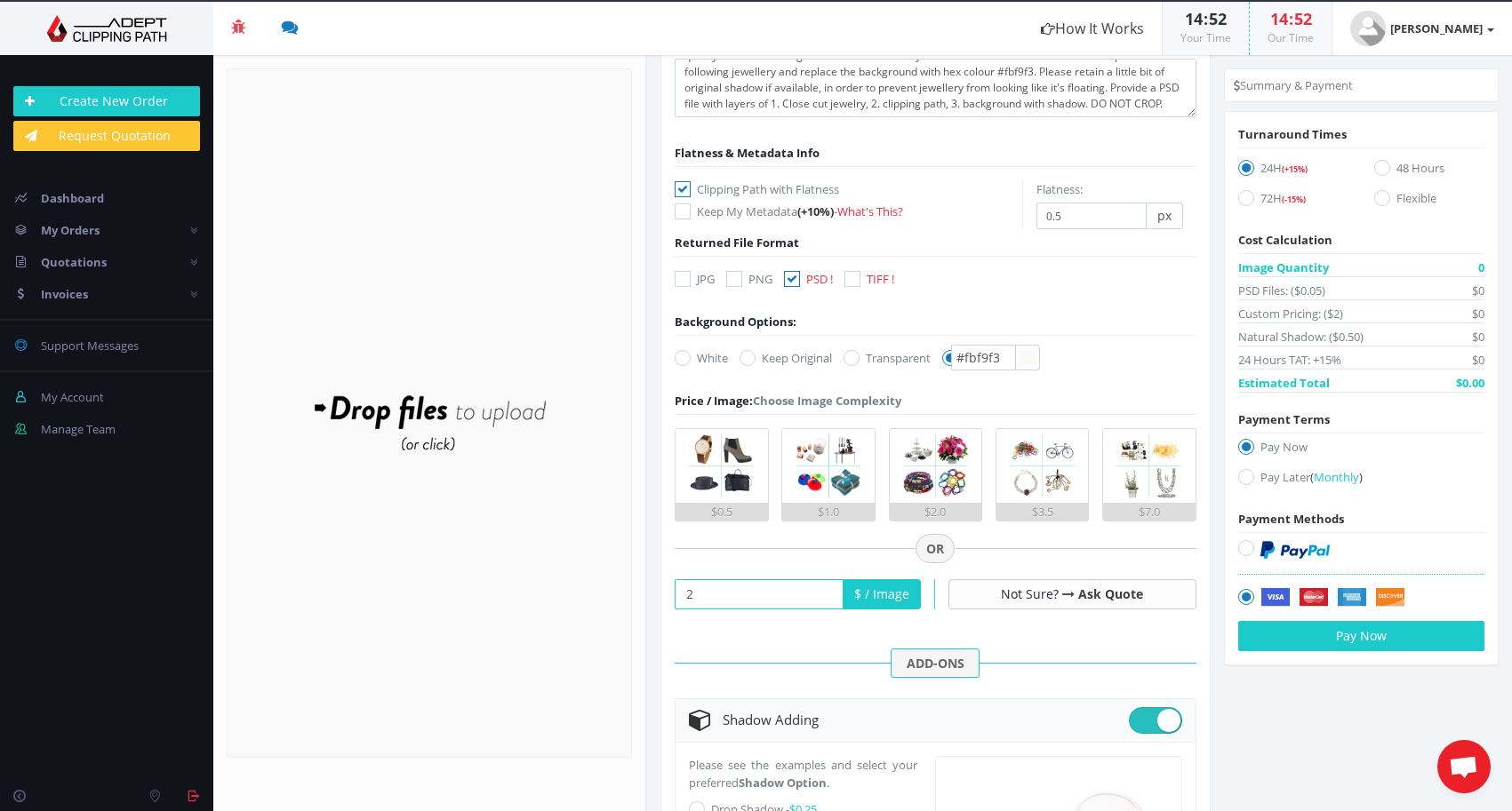
scroll to position [194, 0]
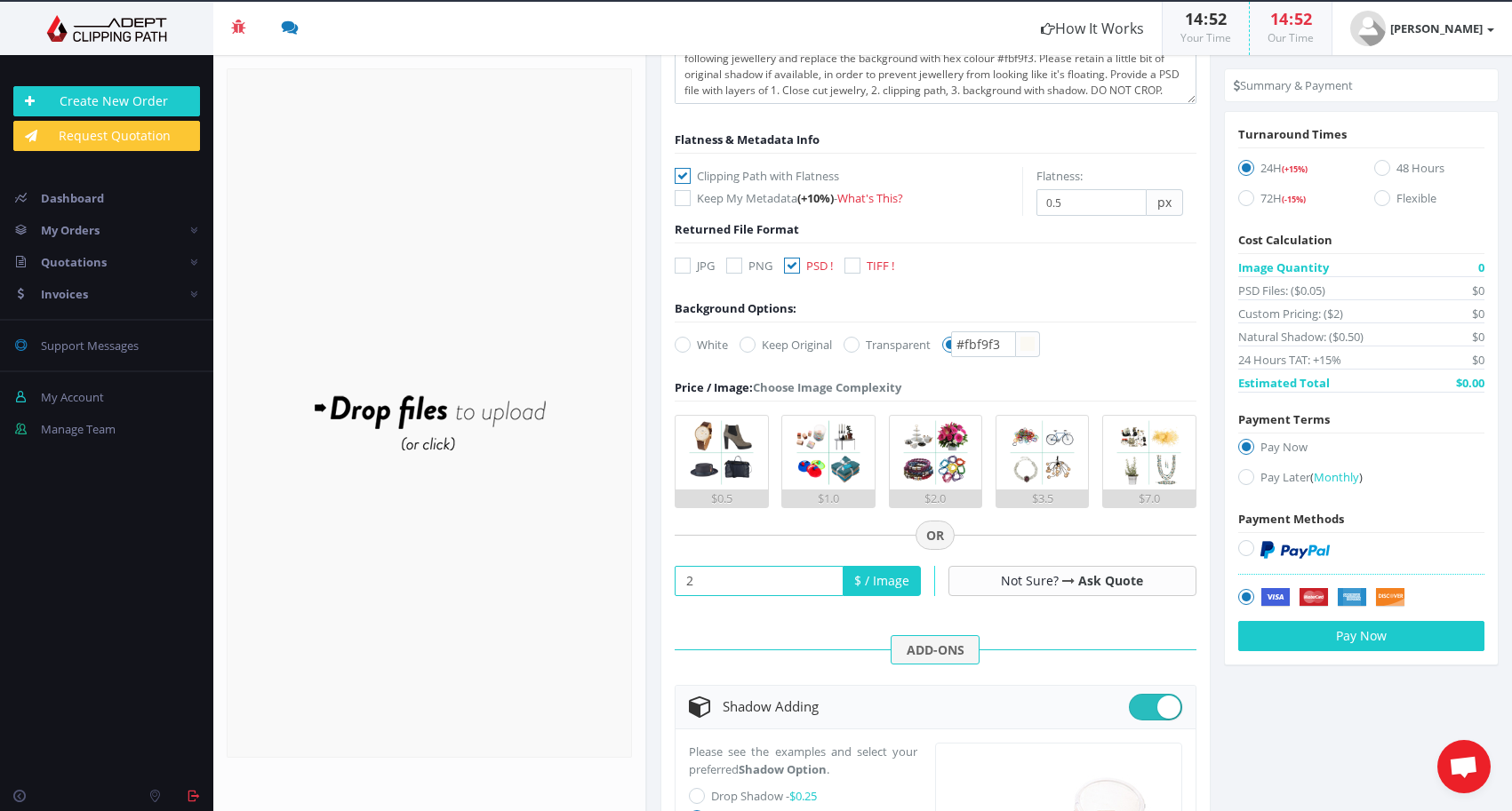
click at [1276, 88] on li "Summary & Payment" at bounding box center [1292, 85] width 119 height 18
click at [724, 572] on input "2" at bounding box center [758, 581] width 169 height 30
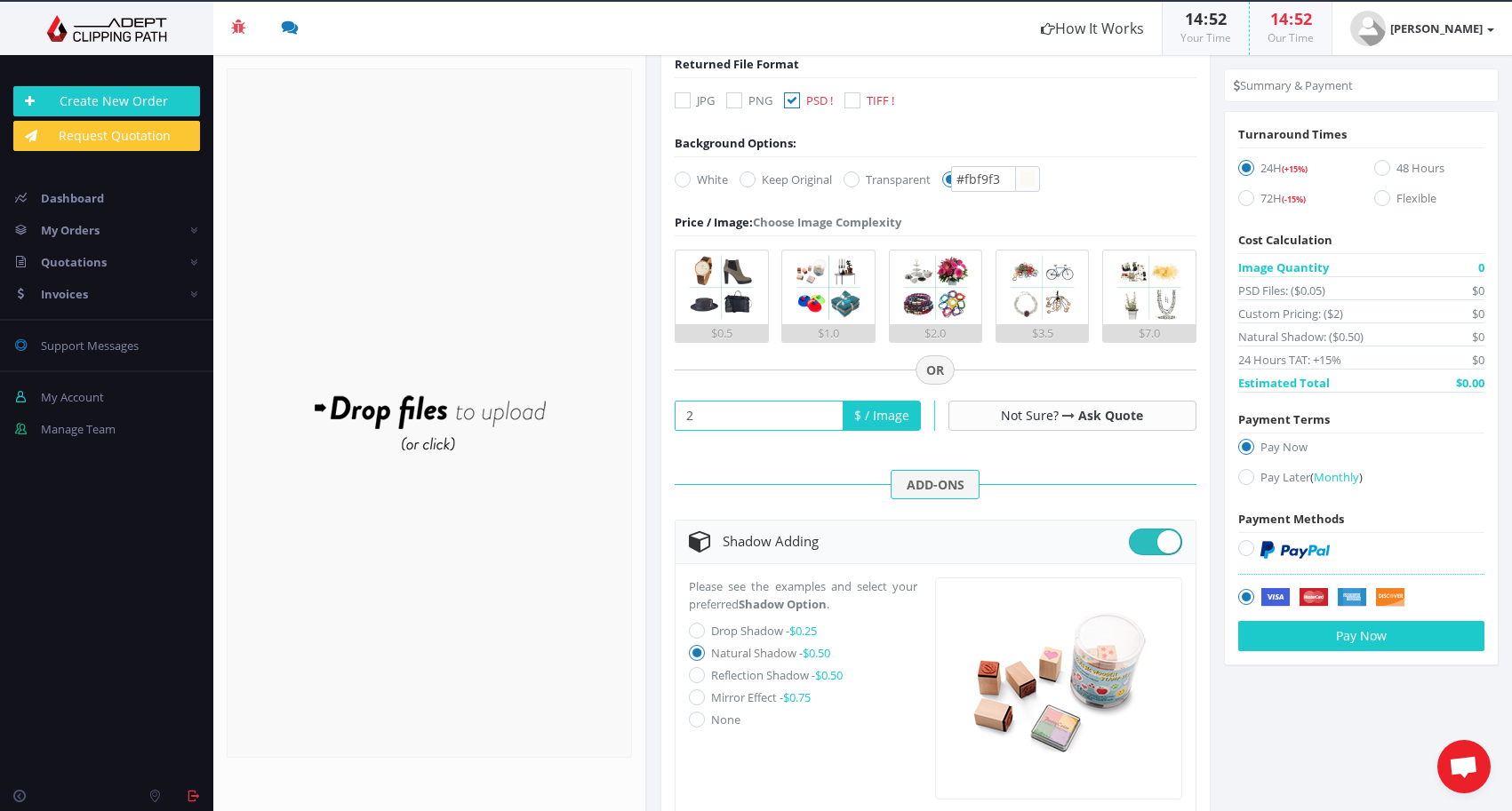
scroll to position [358, 0]
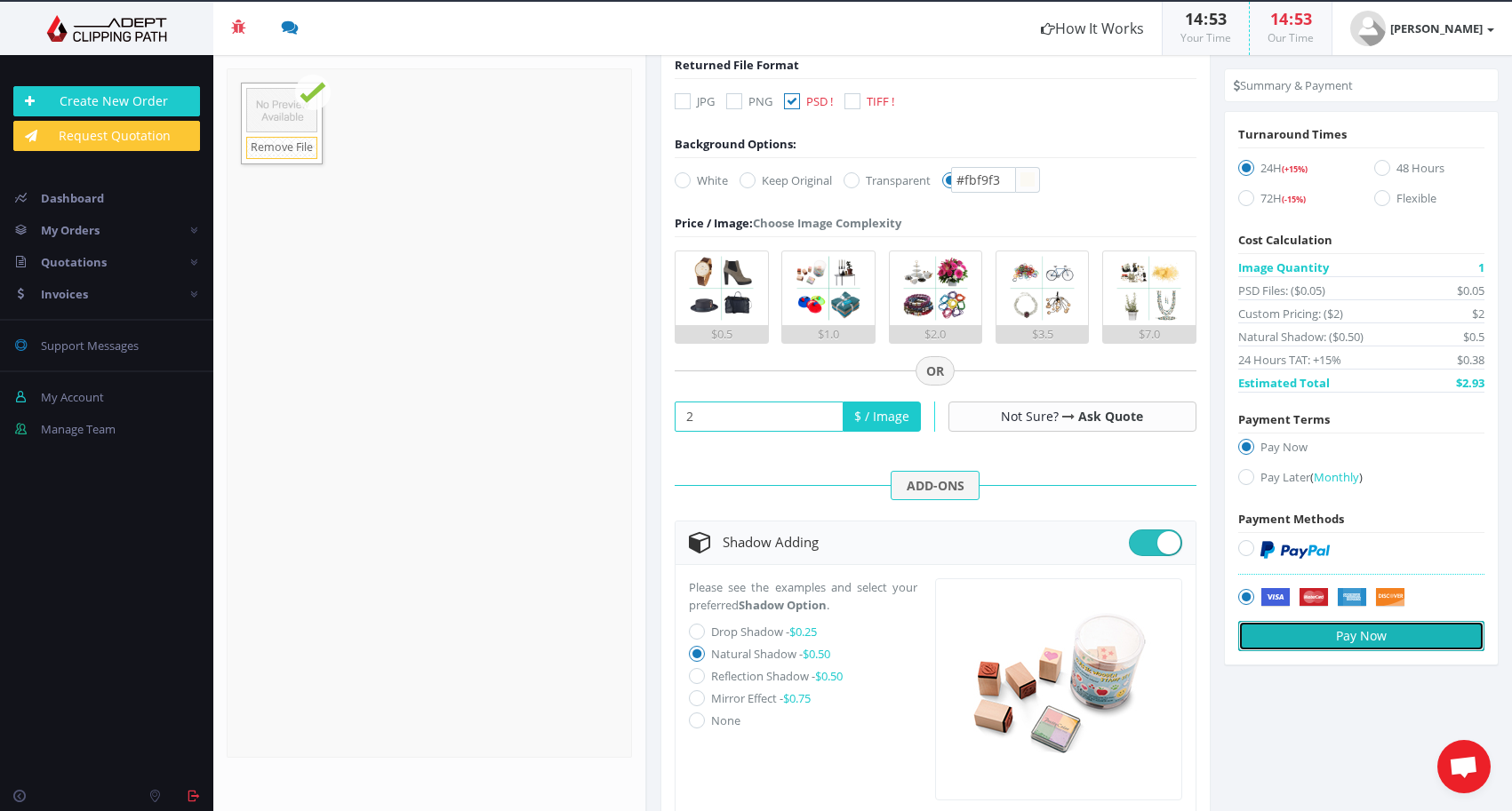
click at [1323, 637] on button "Pay Now" at bounding box center [1361, 636] width 246 height 30
